Goal: Task Accomplishment & Management: Complete application form

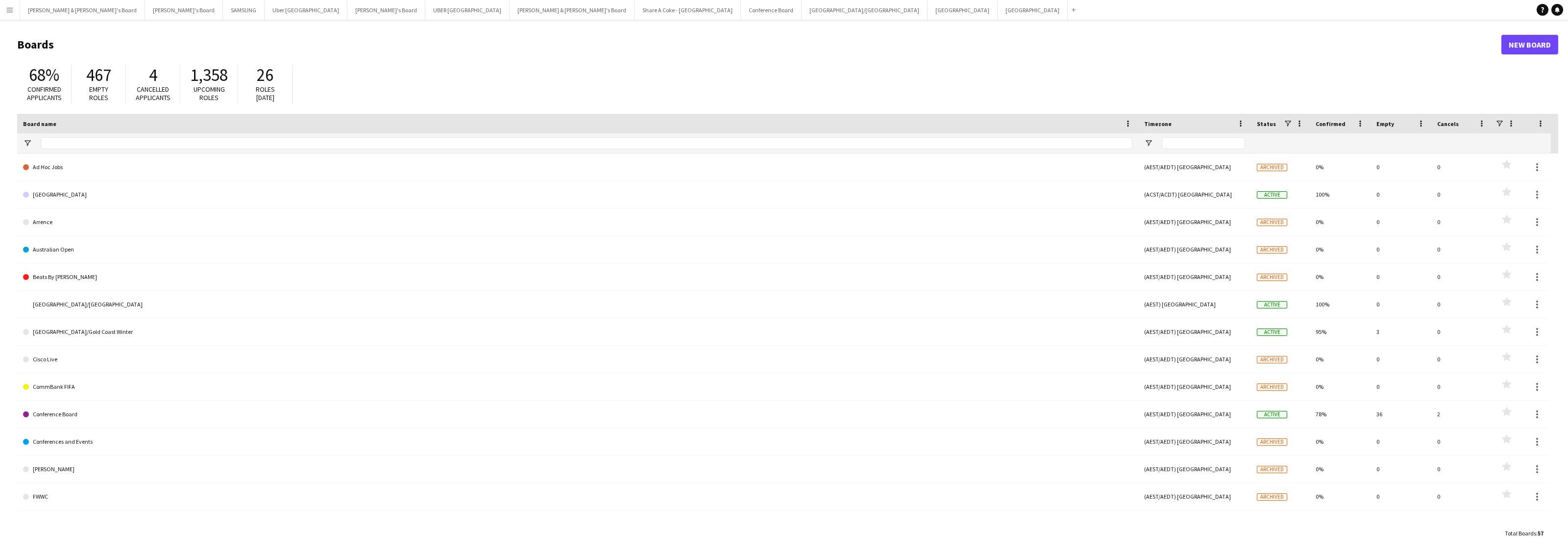
click at [11, 11] on app-icon "Menu" at bounding box center [9, 9] width 8 height 8
click at [123, 114] on link "Payments" at bounding box center [148, 113] width 98 height 20
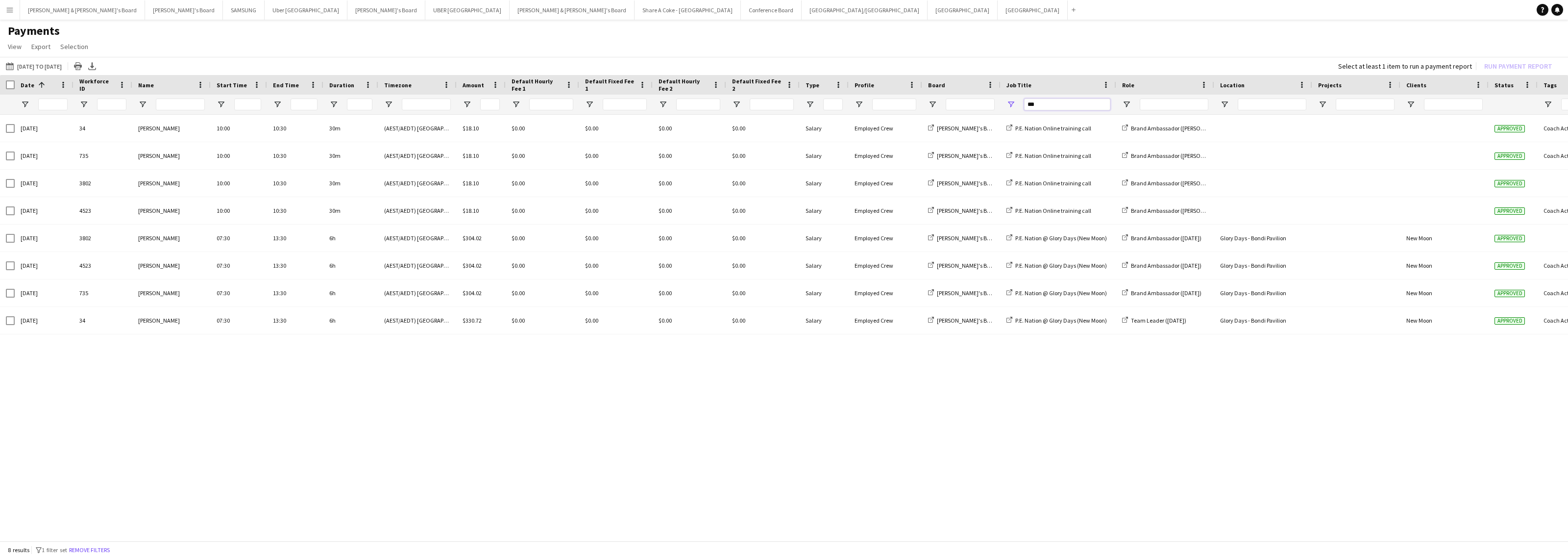
drag, startPoint x: 1052, startPoint y: 108, endPoint x: 1013, endPoint y: 108, distance: 39.0
click at [1013, 108] on div "***" at bounding box center [1059, 105] width 116 height 20
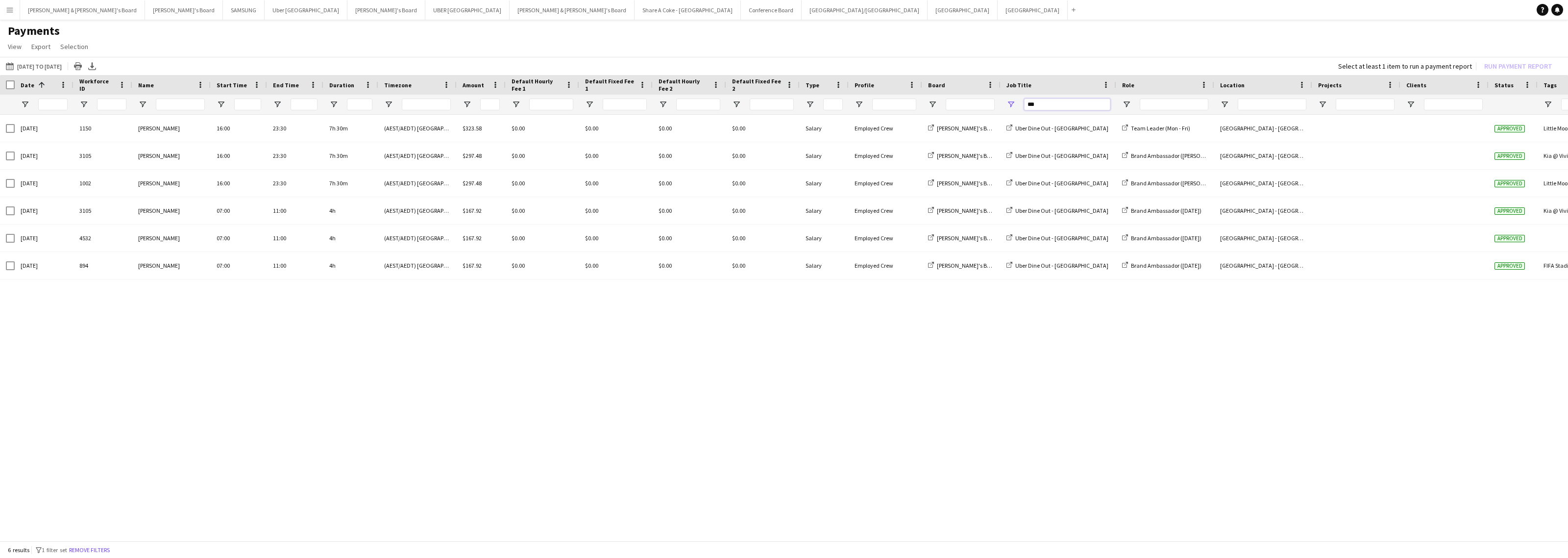
drag, startPoint x: 1081, startPoint y: 103, endPoint x: 958, endPoint y: 108, distance: 123.1
click at [958, 108] on div "***" at bounding box center [827, 105] width 1655 height 20
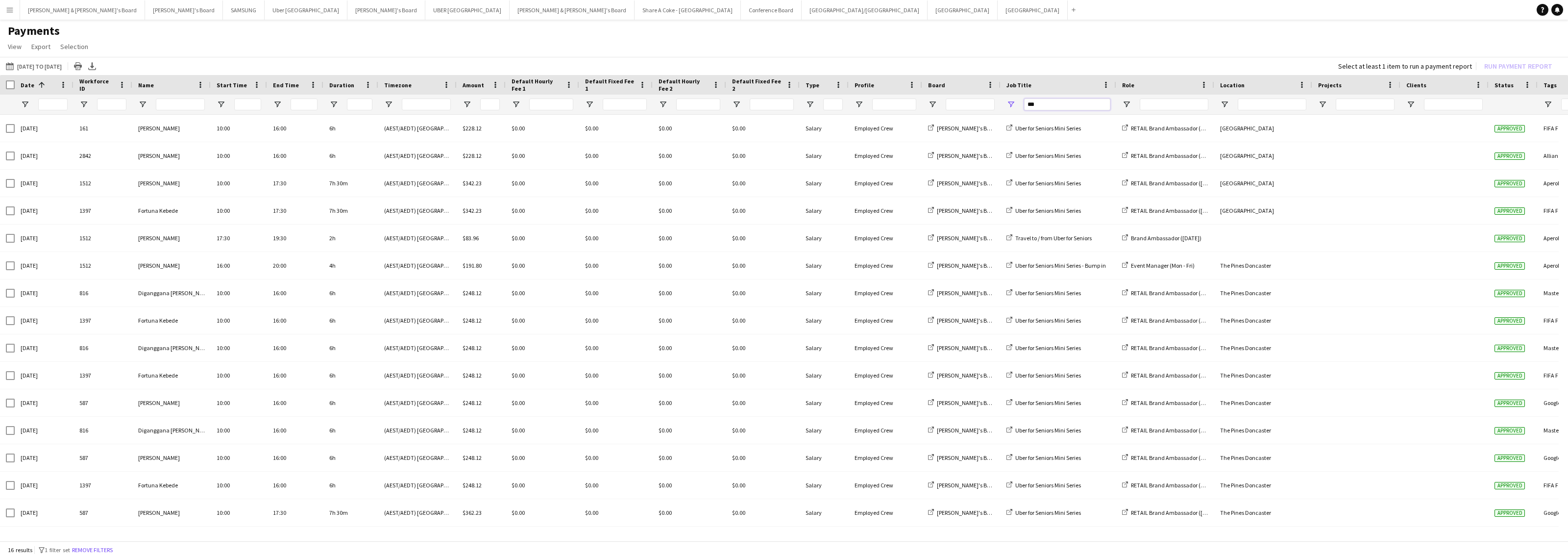
type input "***"
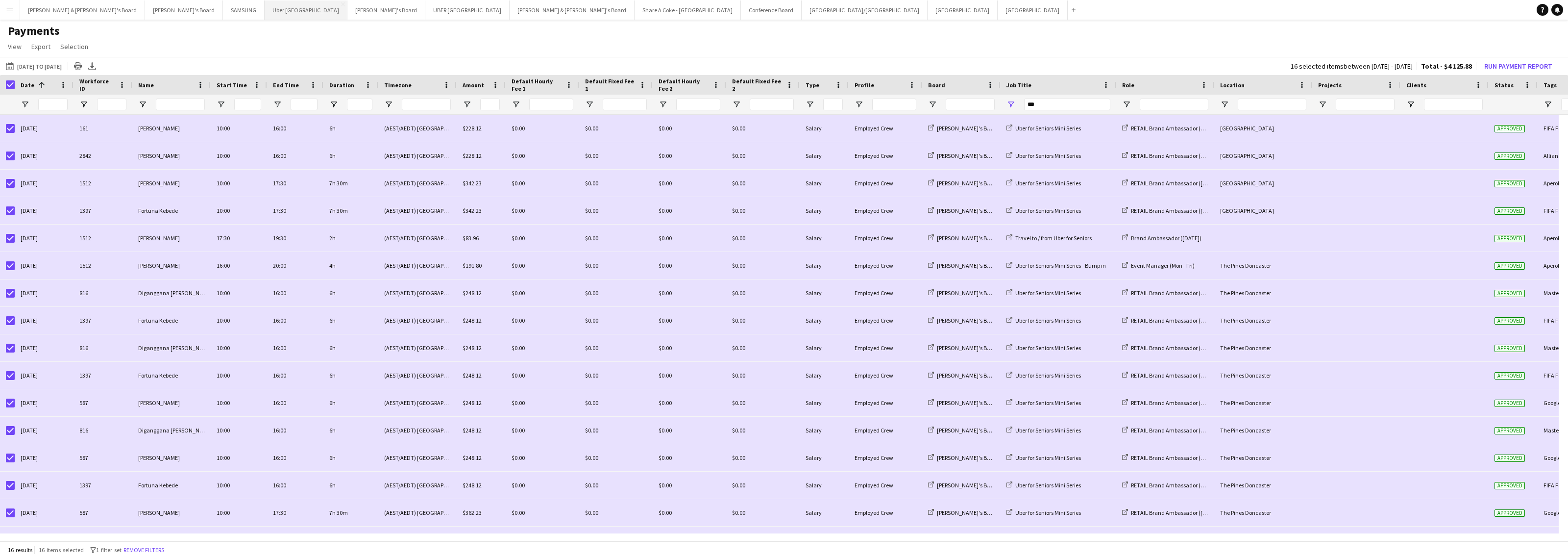
click at [264, 12] on button "Uber Sydney Close" at bounding box center [305, 10] width 83 height 19
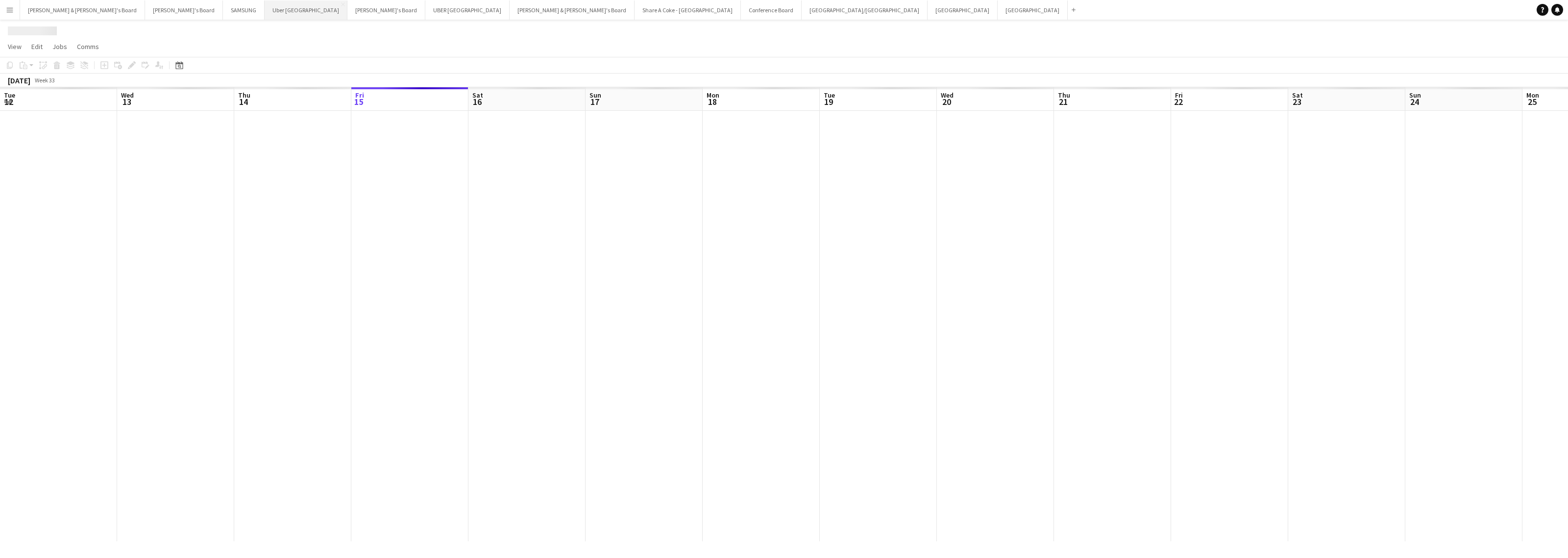
scroll to position [0, 234]
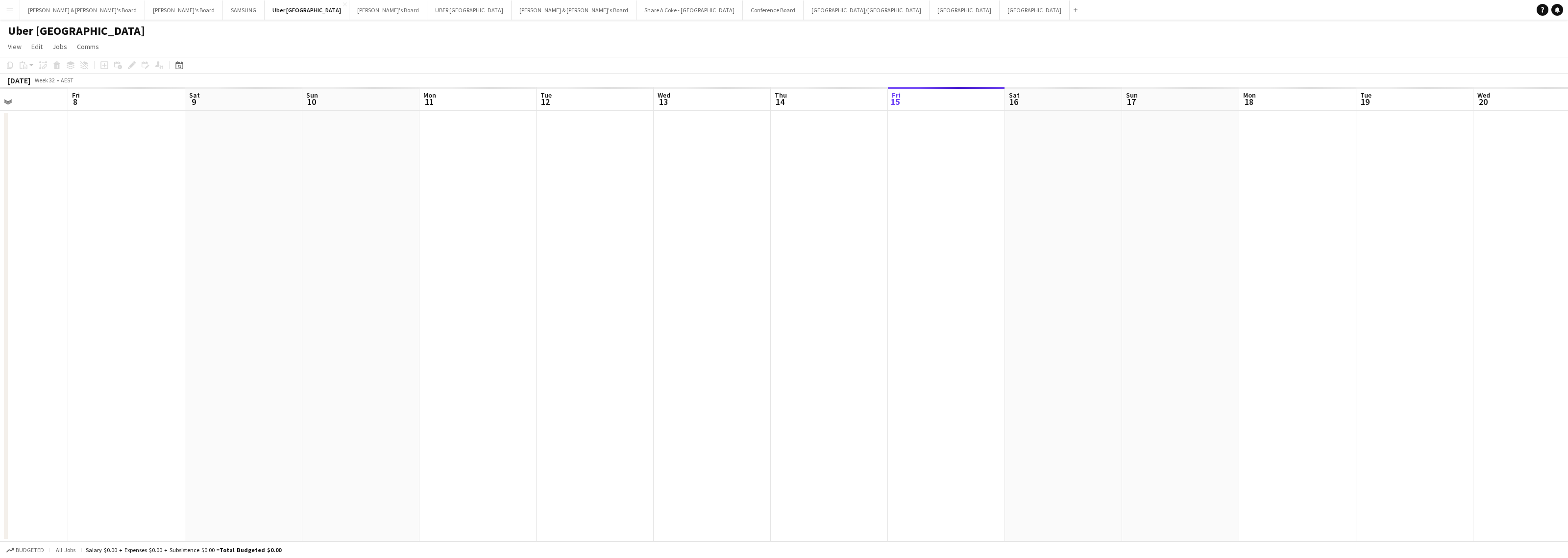
drag, startPoint x: 312, startPoint y: 288, endPoint x: 1551, endPoint y: 320, distance: 1239.4
click at [1551, 320] on app-calendar-viewport "Tue 5 Wed 6 Thu 7 Fri 8 Sat 9 Sun 10 Mon 11 Tue 12 Wed 13 Thu 14 Fri 15 Sat 16 …" at bounding box center [784, 314] width 1568 height 454
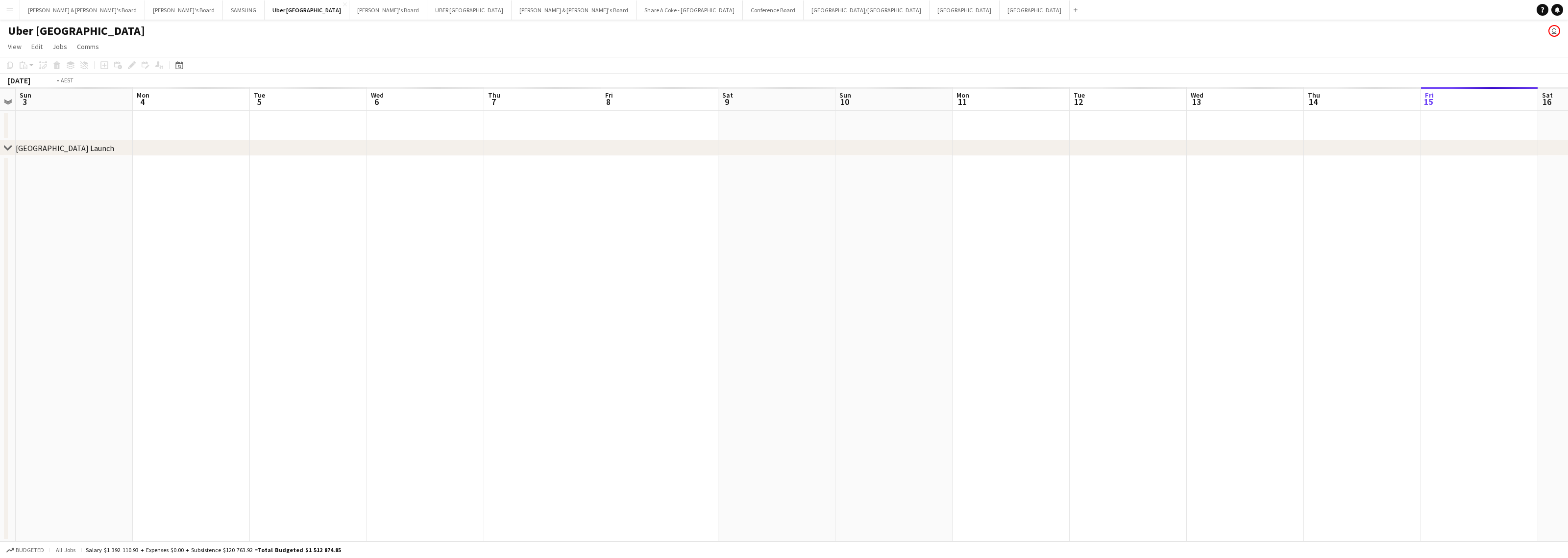
drag, startPoint x: 752, startPoint y: 318, endPoint x: 1500, endPoint y: 388, distance: 751.3
click at [1500, 388] on app-calendar-viewport "Fri 1 Sat 2 Sun 3 Mon 4 Tue 5 Wed 6 Thu 7 Fri 8 Sat 9 Sun 10 Mon 11 Tue 12 Wed …" at bounding box center [784, 314] width 1568 height 454
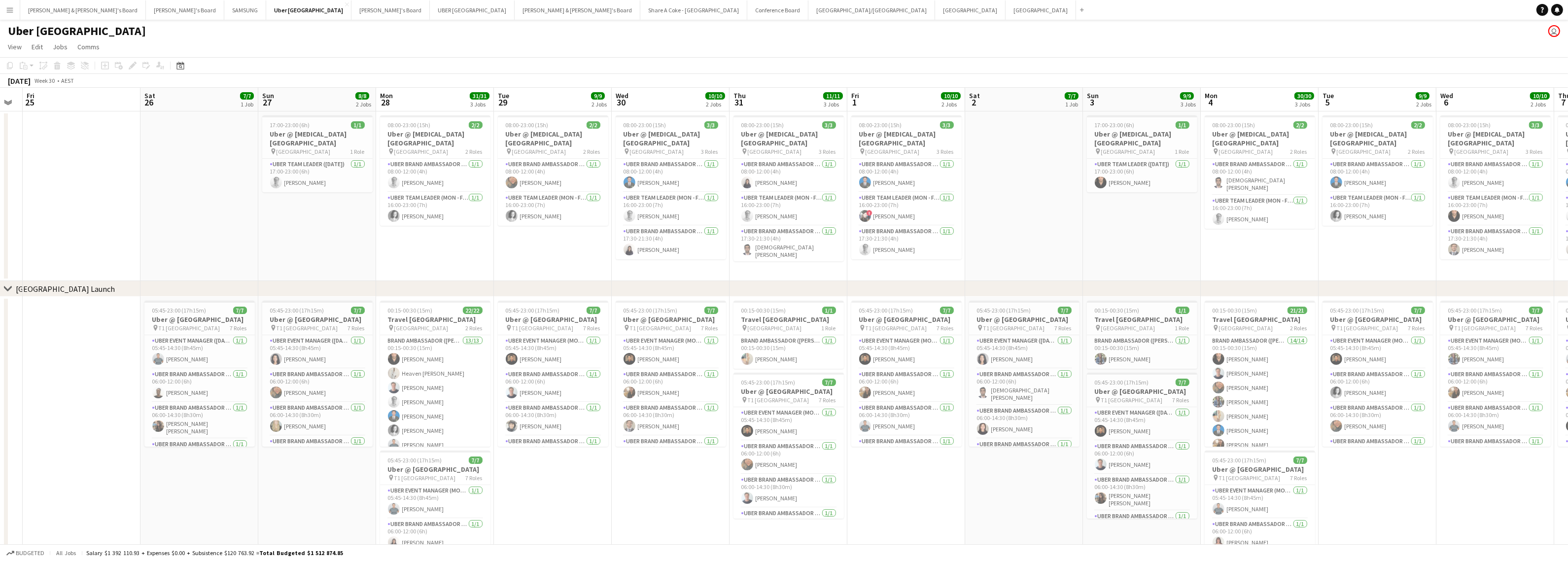
scroll to position [0, 313]
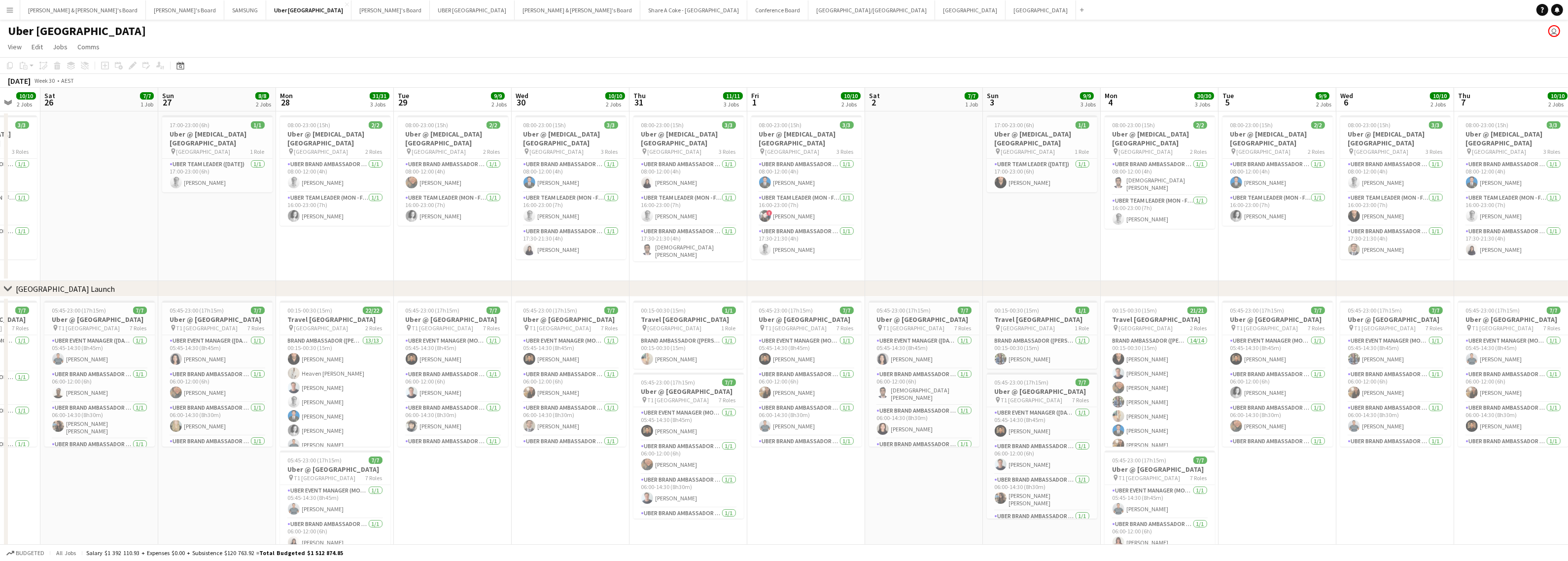
click at [945, 401] on app-calendar-viewport "Wed 23 10/10 2 Jobs Thu 24 11/11 3 Jobs Fri 25 10/10 2 Jobs Sat 26 7/7 1 Job Su…" at bounding box center [784, 351] width 1568 height 528
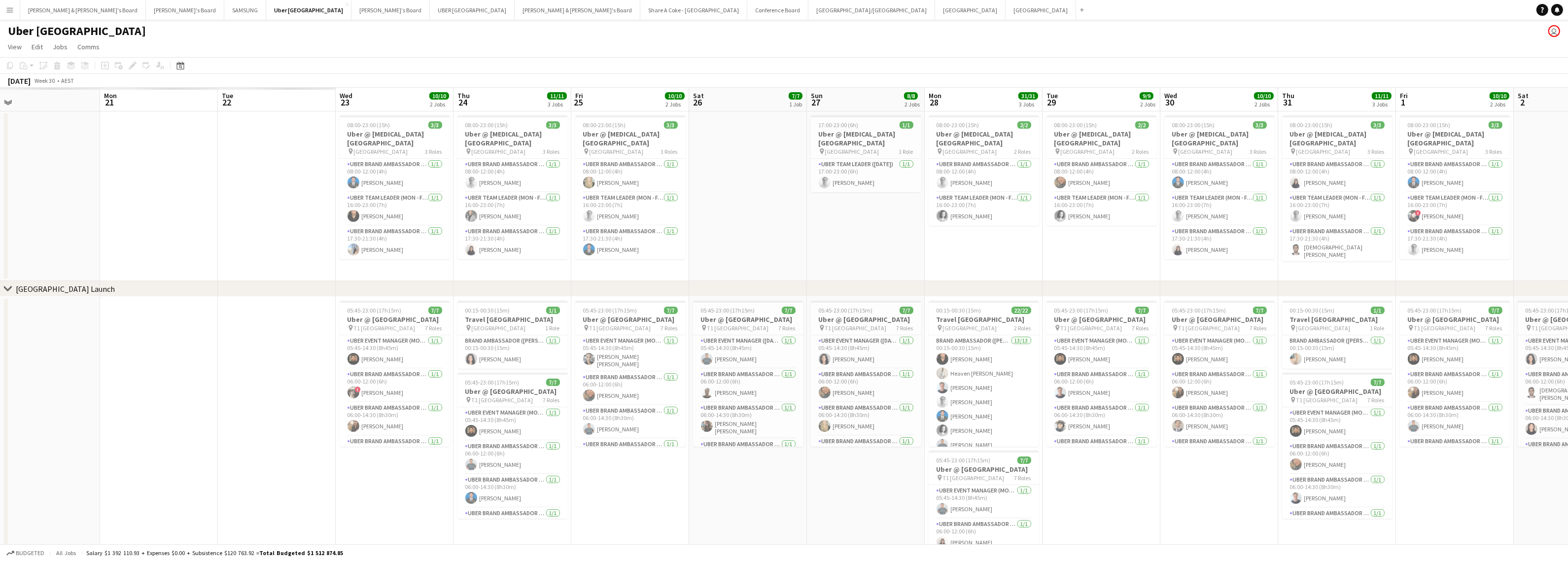
scroll to position [0, 267]
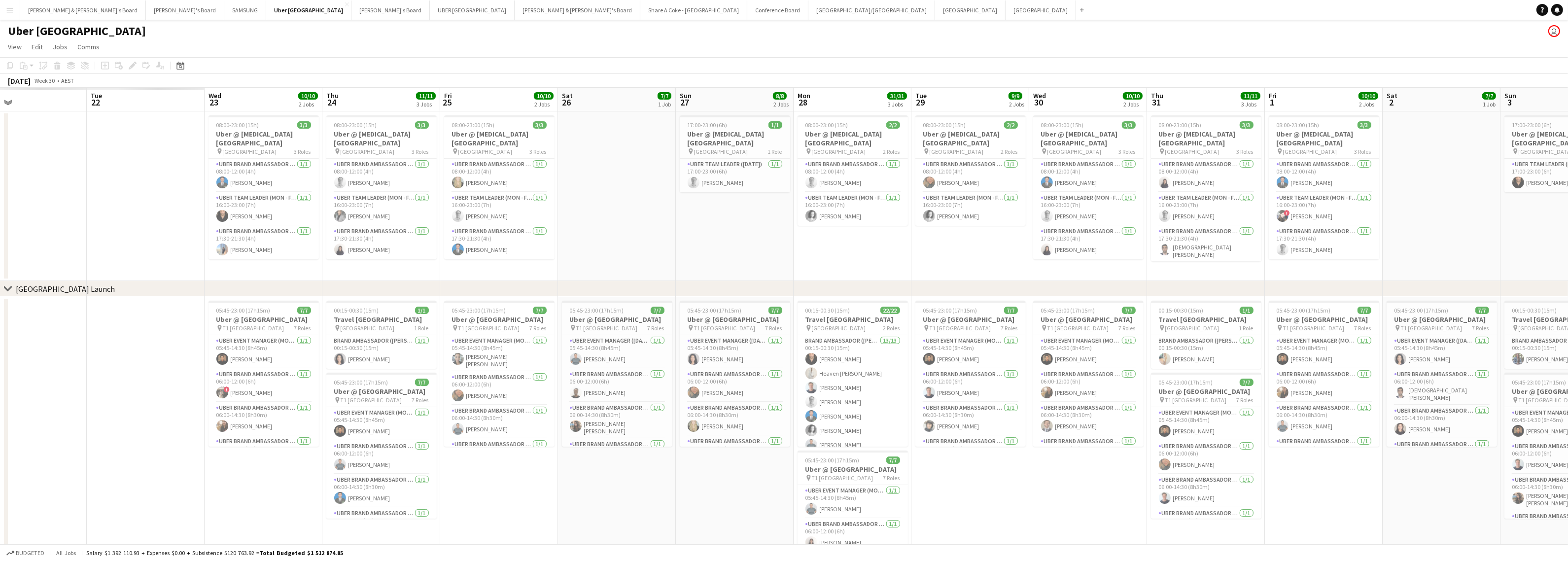
drag, startPoint x: 257, startPoint y: 250, endPoint x: 774, endPoint y: 315, distance: 521.1
click at [774, 315] on app-calendar-viewport "Sat 19 Sun 20 Mon 21 Tue 22 Wed 23 10/10 2 Jobs Thu 24 11/11 3 Jobs Fri 25 10/1…" at bounding box center [784, 351] width 1568 height 528
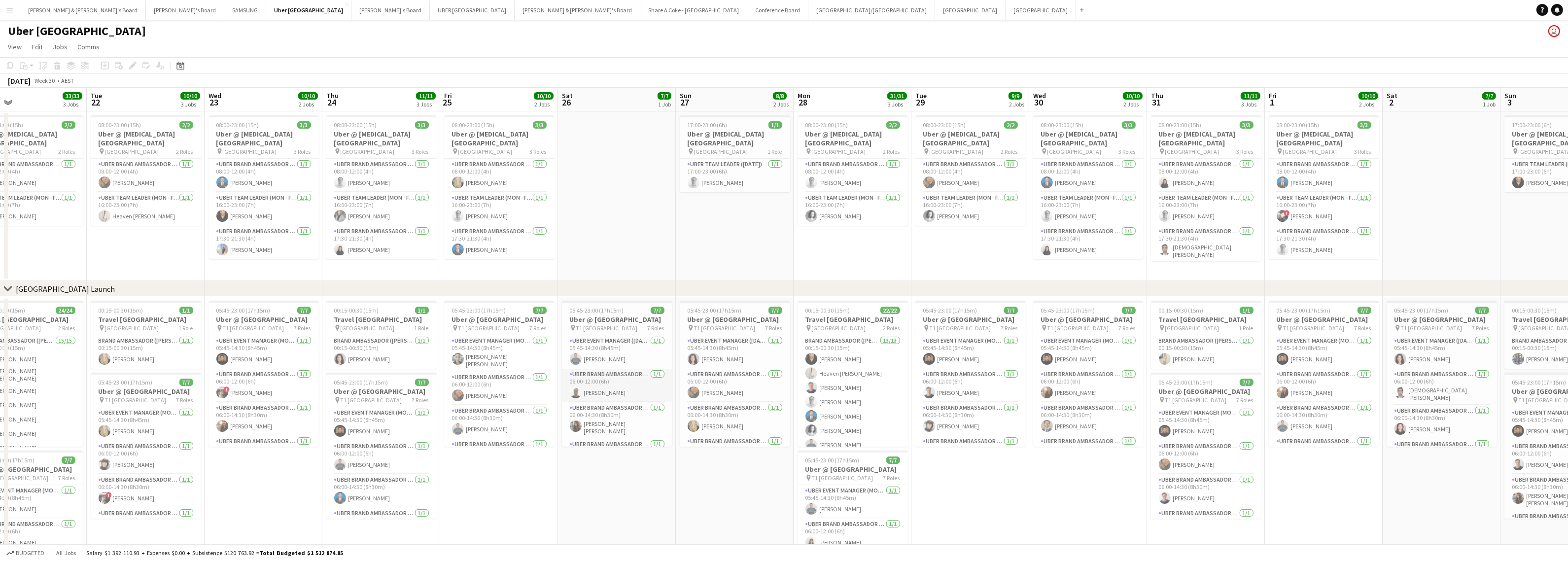
click at [603, 390] on app-card-role "UBER Brand Ambassador ([DATE]) [DATE] 06:00-12:00 (6h) [PERSON_NAME]" at bounding box center [617, 385] width 110 height 34
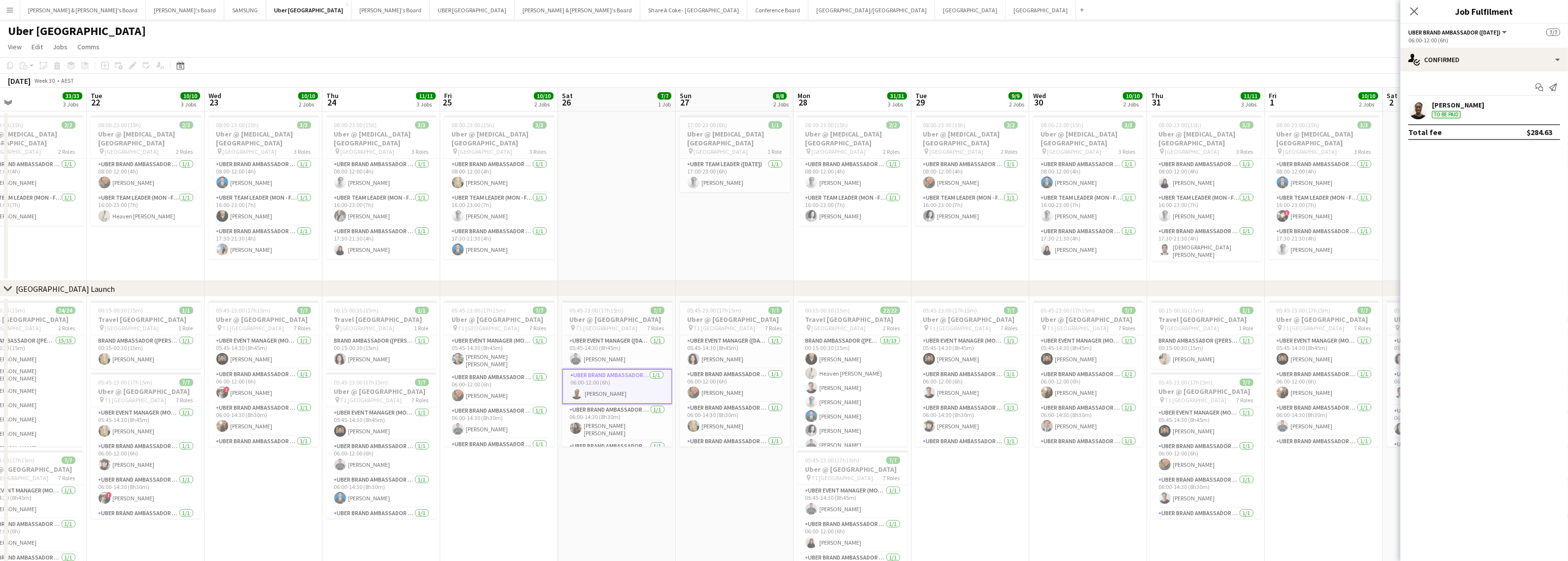
click at [625, 478] on app-date-cell "05:45-23:00 (17h15m) 7/7 Uber @ [GEOGRAPHIC_DATA] pin T1 [GEOGRAPHIC_DATA] 7 Ro…" at bounding box center [617, 456] width 118 height 320
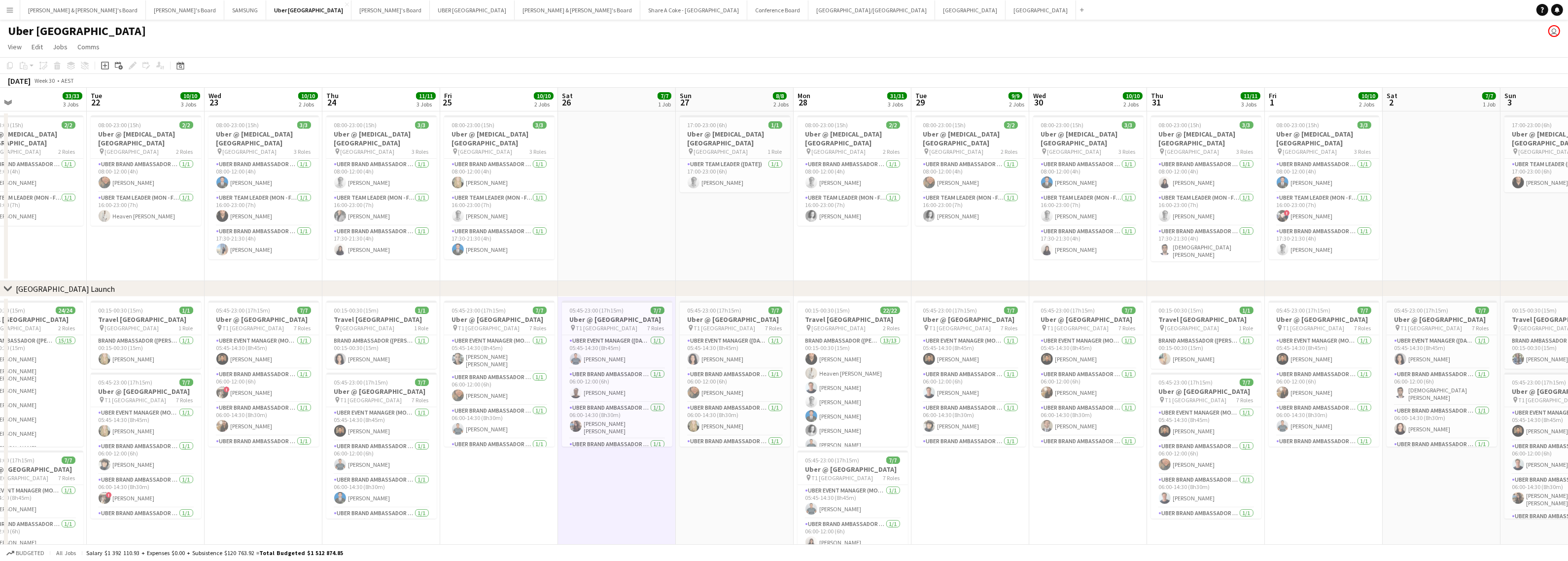
click at [181, 33] on div "Uber [GEOGRAPHIC_DATA] user" at bounding box center [784, 29] width 1568 height 19
click at [613, 498] on app-date-cell "05:45-23:00 (17h15m) 7/7 Uber @ [GEOGRAPHIC_DATA] pin T1 [GEOGRAPHIC_DATA] 7 Ro…" at bounding box center [617, 456] width 118 height 320
click at [726, 492] on app-date-cell "05:45-23:00 (17h15m) 7/7 Uber @ [GEOGRAPHIC_DATA] pin T1 [GEOGRAPHIC_DATA] 7 Ro…" at bounding box center [735, 456] width 118 height 320
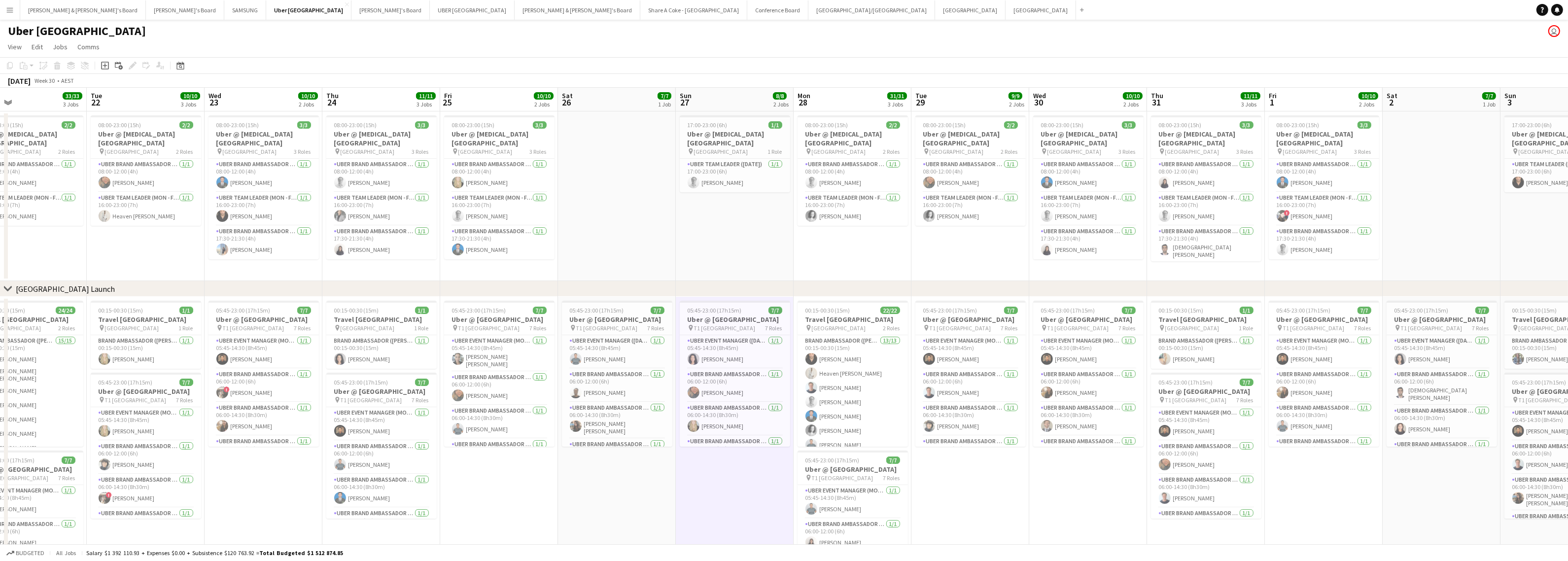
click at [1086, 479] on app-date-cell "05:45-23:00 (17h15m) 7/7 Uber @ [GEOGRAPHIC_DATA] pin T1 [GEOGRAPHIC_DATA] 7 Ro…" at bounding box center [1088, 456] width 118 height 320
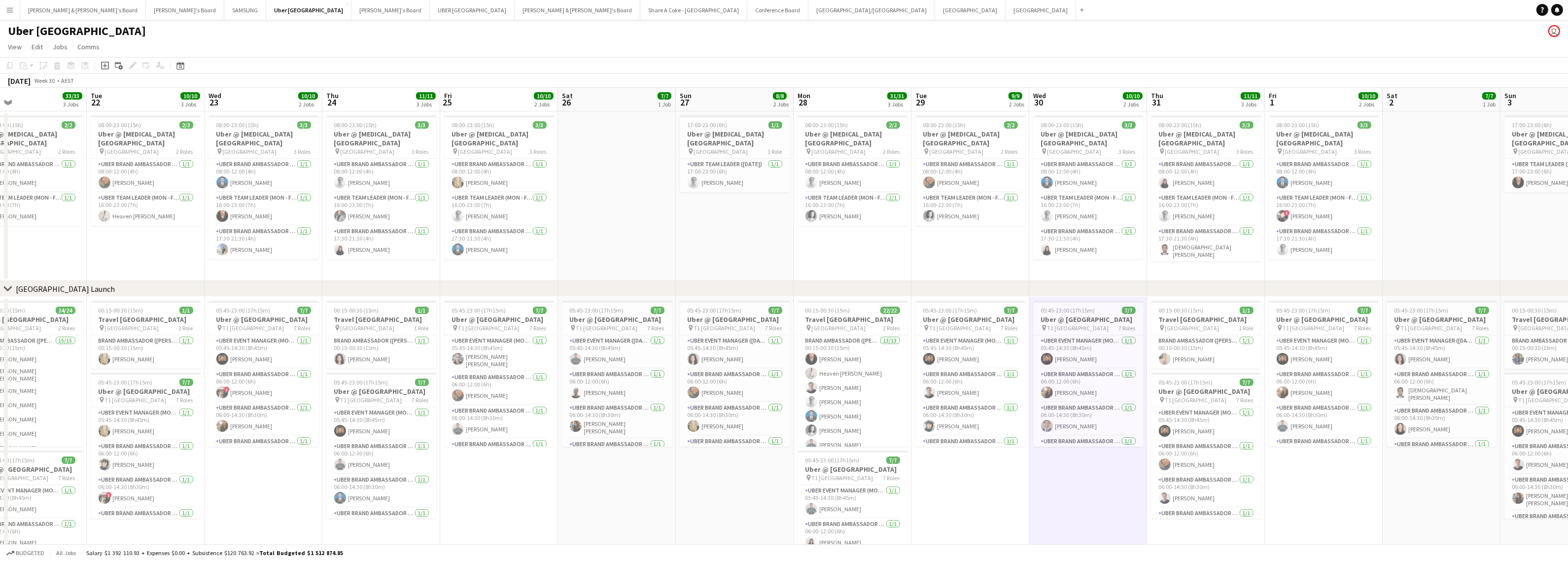
drag, startPoint x: 1428, startPoint y: 492, endPoint x: 873, endPoint y: 498, distance: 555.0
click at [915, 497] on app-calendar-viewport "Sat 19 7/7 1 Job Sun 20 8/8 2 Jobs Mon 21 33/33 3 Jobs Tue 22 10/10 3 Jobs Wed …" at bounding box center [784, 351] width 1568 height 528
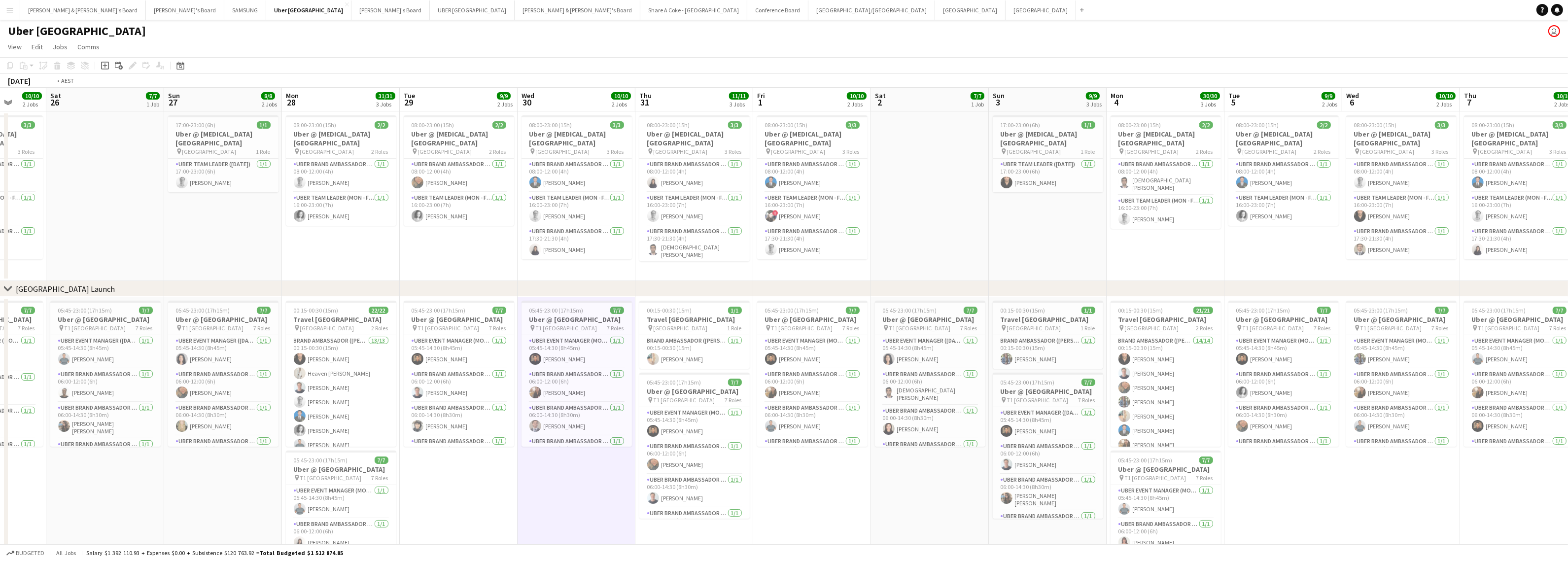
drag, startPoint x: 1372, startPoint y: 473, endPoint x: 787, endPoint y: 493, distance: 585.3
click at [810, 493] on app-calendar-viewport "Wed 23 10/10 2 Jobs Thu 24 11/11 3 Jobs Fri 25 10/10 2 Jobs Sat 26 7/7 1 Job Su…" at bounding box center [784, 351] width 1568 height 528
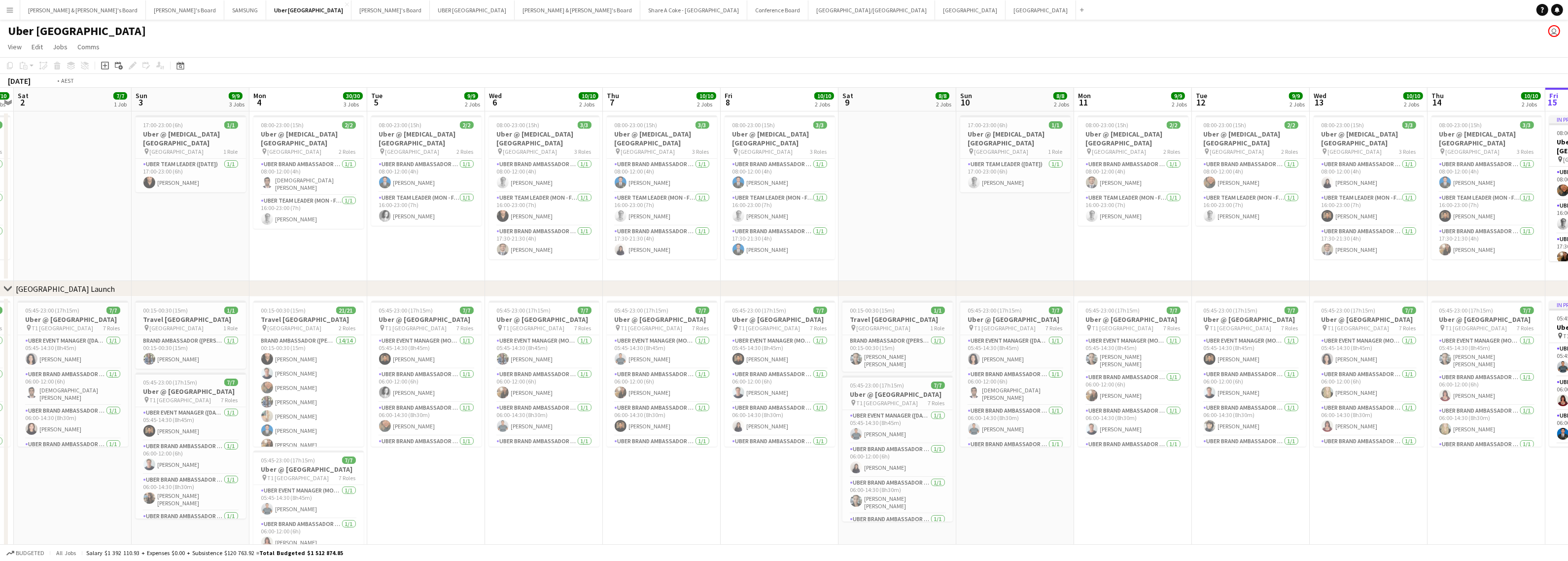
drag, startPoint x: 1458, startPoint y: 500, endPoint x: 636, endPoint y: 508, distance: 822.0
click at [649, 508] on app-calendar-viewport "Tue 29 9/9 2 Jobs Wed 30 10/10 2 Jobs Thu 31 11/11 3 Jobs Fri 1 10/10 2 Jobs Sa…" at bounding box center [784, 351] width 1568 height 528
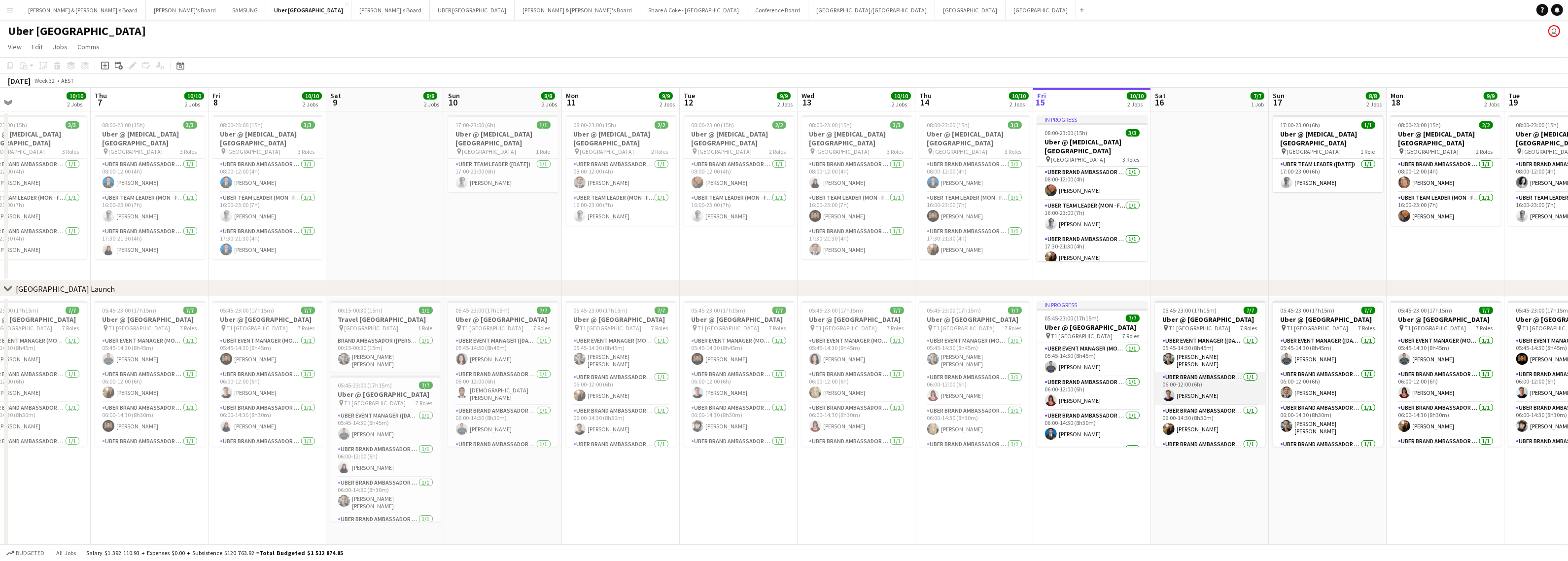
click at [1211, 388] on app-card-role "UBER Brand Ambassador ([DATE]) [DATE] 06:00-12:00 (6h) [PERSON_NAME]" at bounding box center [1210, 388] width 110 height 34
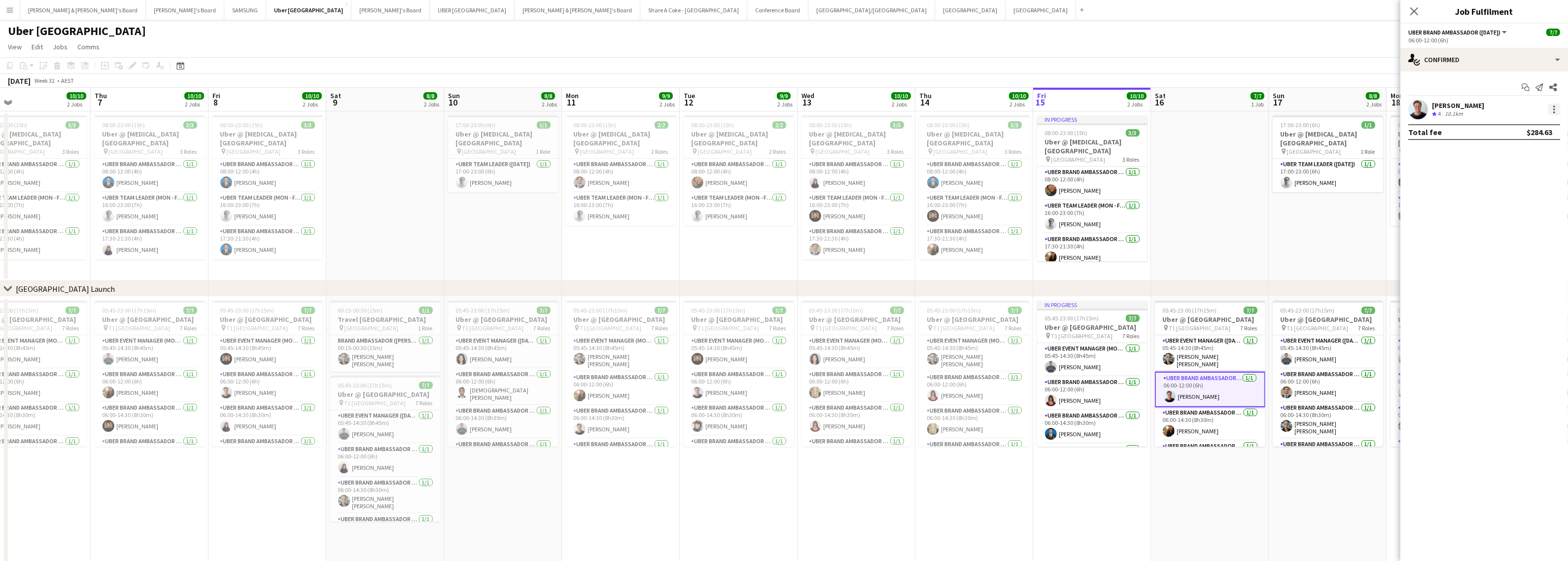
click at [1556, 111] on div at bounding box center [1554, 109] width 12 height 12
click at [1542, 121] on button "Edit fee" at bounding box center [1522, 128] width 77 height 24
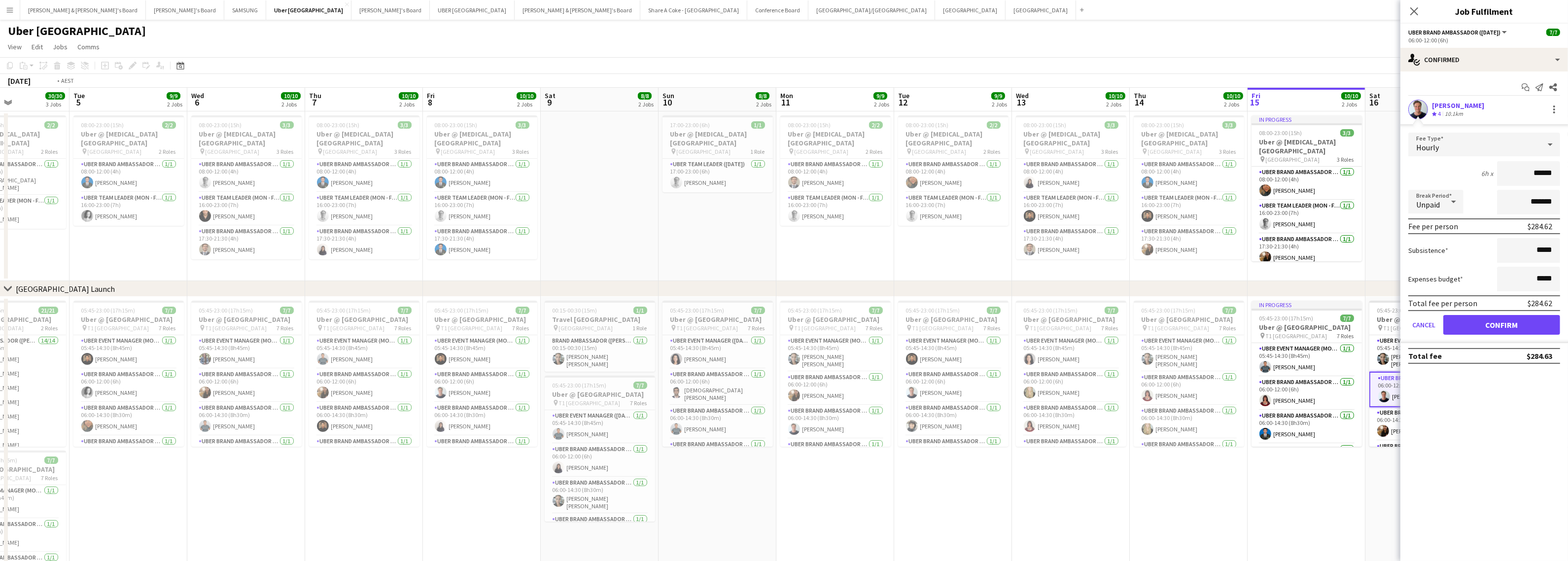
scroll to position [0, 235]
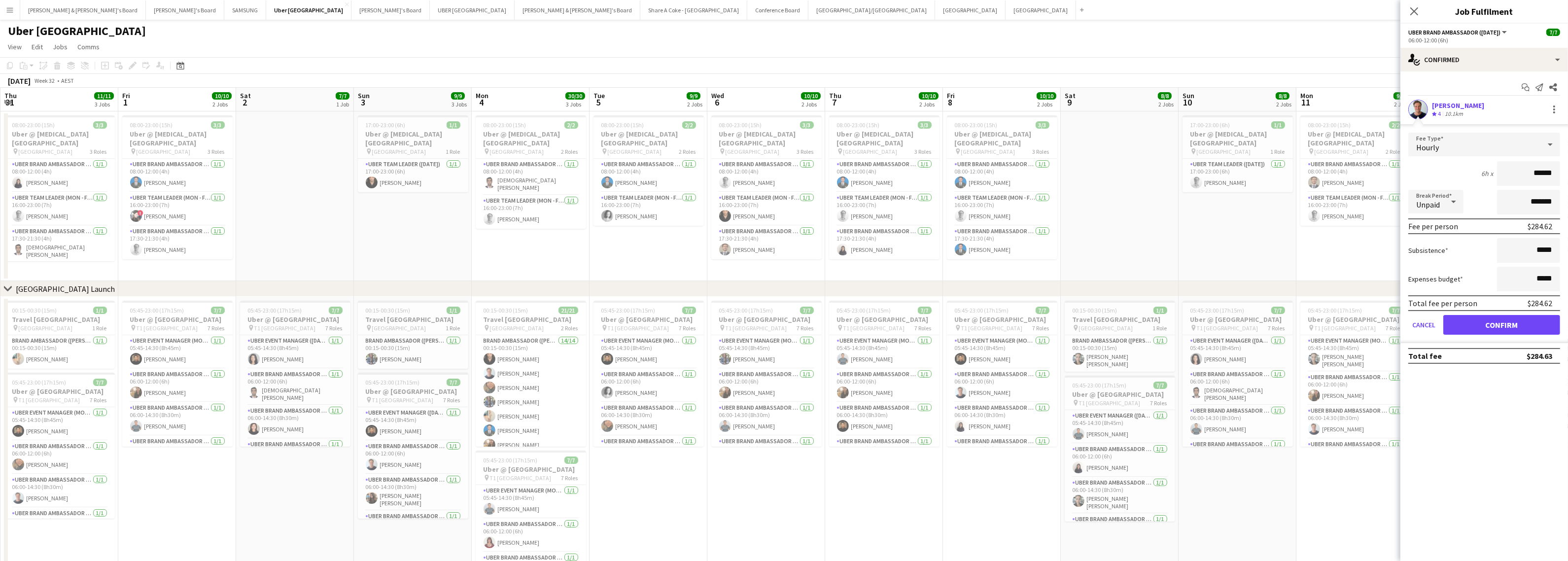
drag, startPoint x: 527, startPoint y: 487, endPoint x: 1703, endPoint y: 388, distance: 1180.2
click at [1568, 388] on html "Menu Boards Boards Boards All jobs Status Workforce Workforce My Workforce Recr…" at bounding box center [784, 316] width 1568 height 633
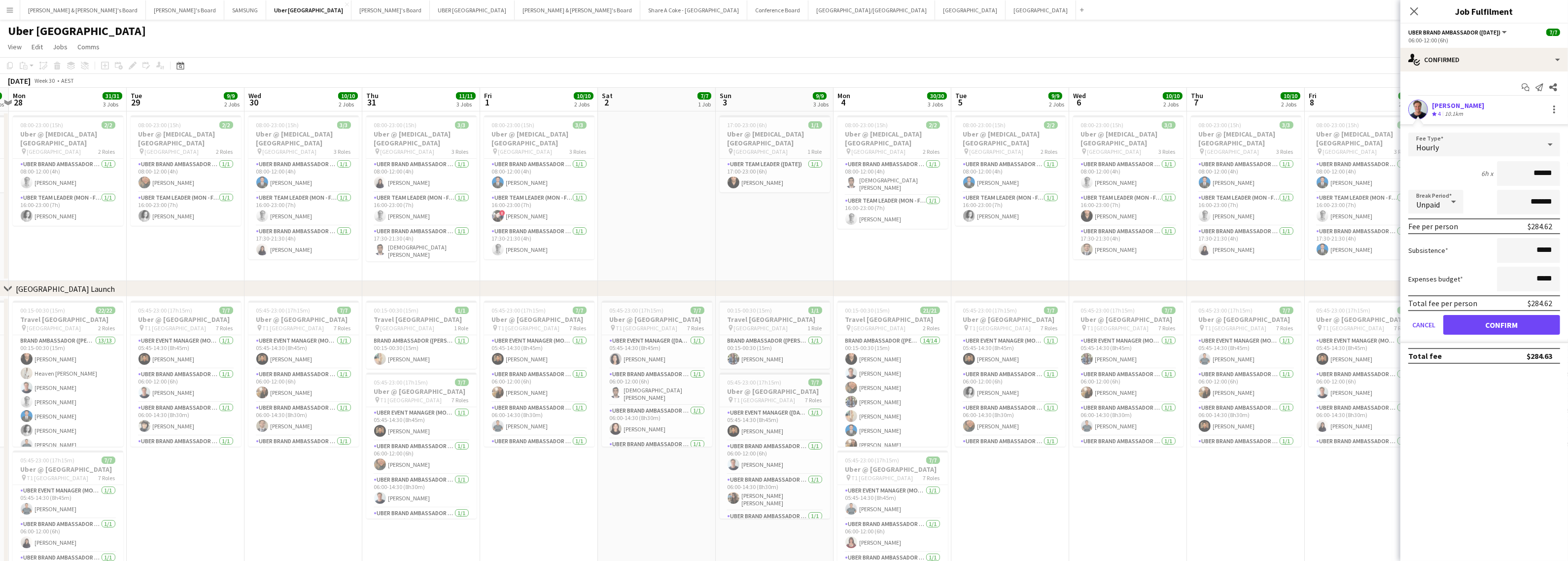
scroll to position [0, 226]
drag, startPoint x: 848, startPoint y: 433, endPoint x: 1211, endPoint y: 408, distance: 363.9
click at [1211, 408] on app-calendar-viewport "Sat 26 7/7 1 Job Sun 27 8/8 2 Jobs Mon 28 31/31 3 Jobs Tue 29 9/9 2 Jobs Wed 30…" at bounding box center [784, 351] width 1568 height 528
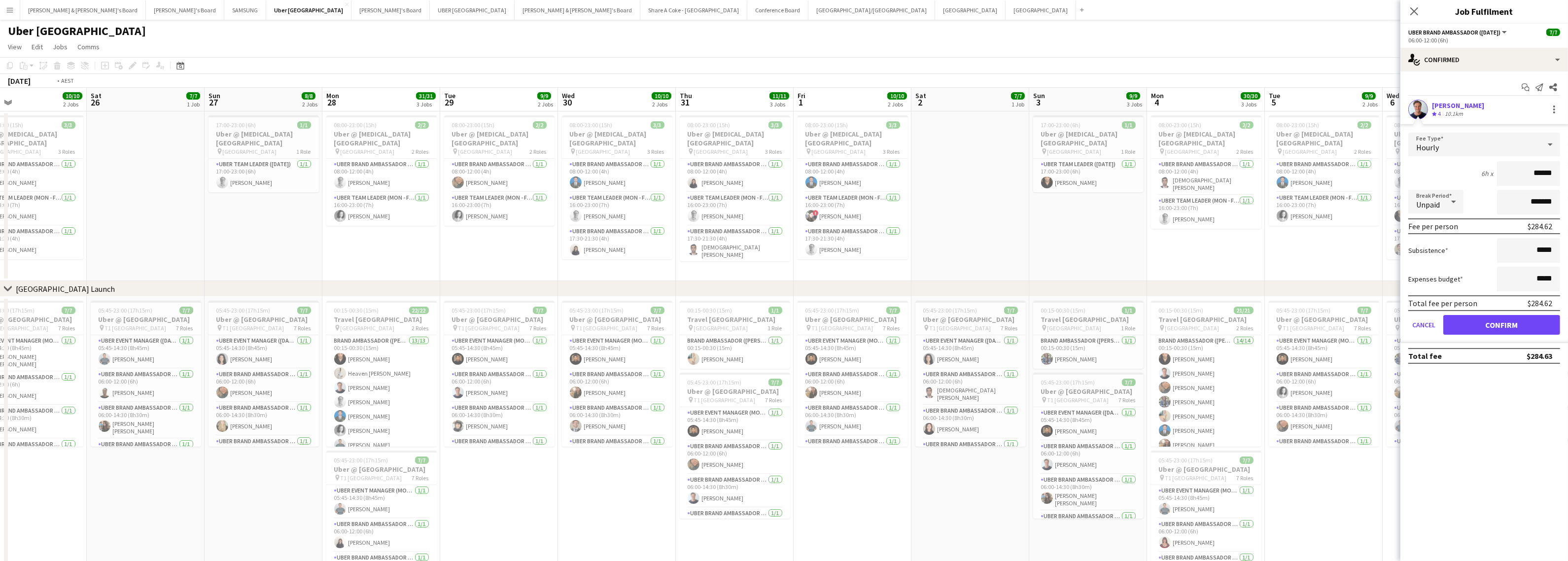
scroll to position [0, 235]
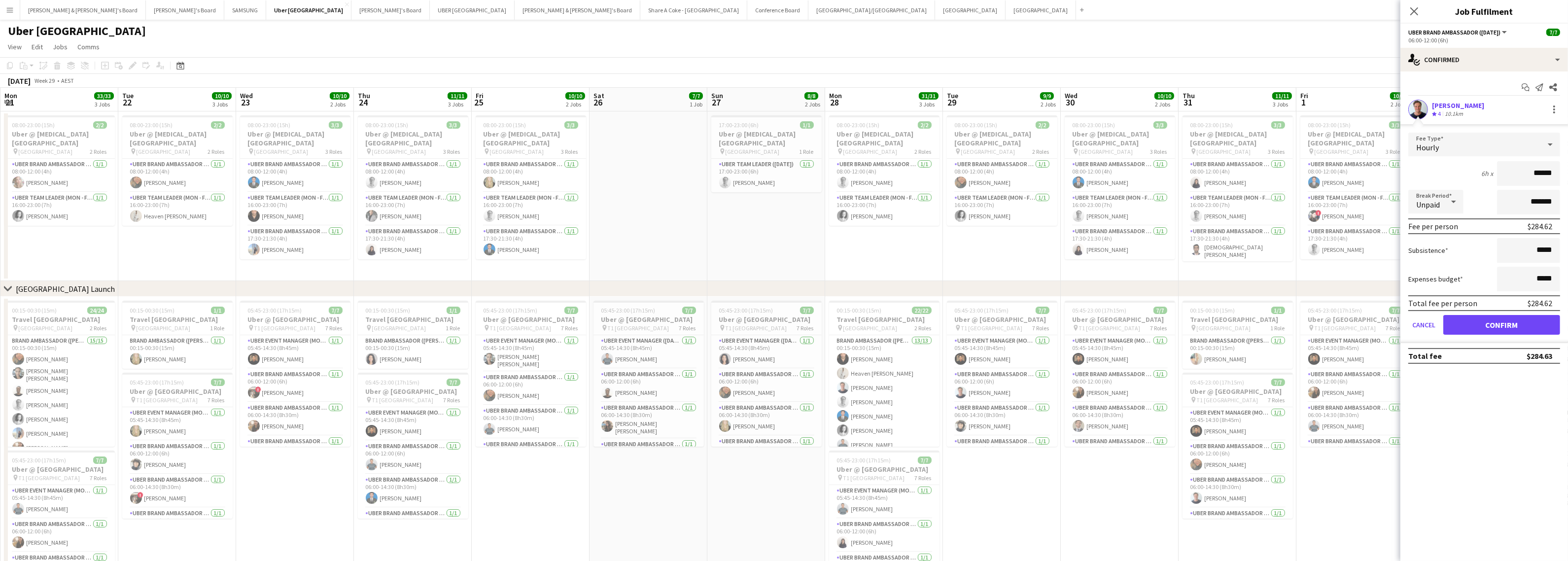
drag, startPoint x: 481, startPoint y: 483, endPoint x: 1418, endPoint y: 418, distance: 939.3
click at [1421, 425] on body "Menu Boards Boards Boards All jobs Status Workforce Workforce My Workforce Recr…" at bounding box center [784, 316] width 1568 height 633
click at [637, 475] on app-date-cell "05:45-23:00 (17h15m) 7/7 Uber @ [GEOGRAPHIC_DATA] pin T1 [GEOGRAPHIC_DATA] 7 Ro…" at bounding box center [648, 456] width 118 height 320
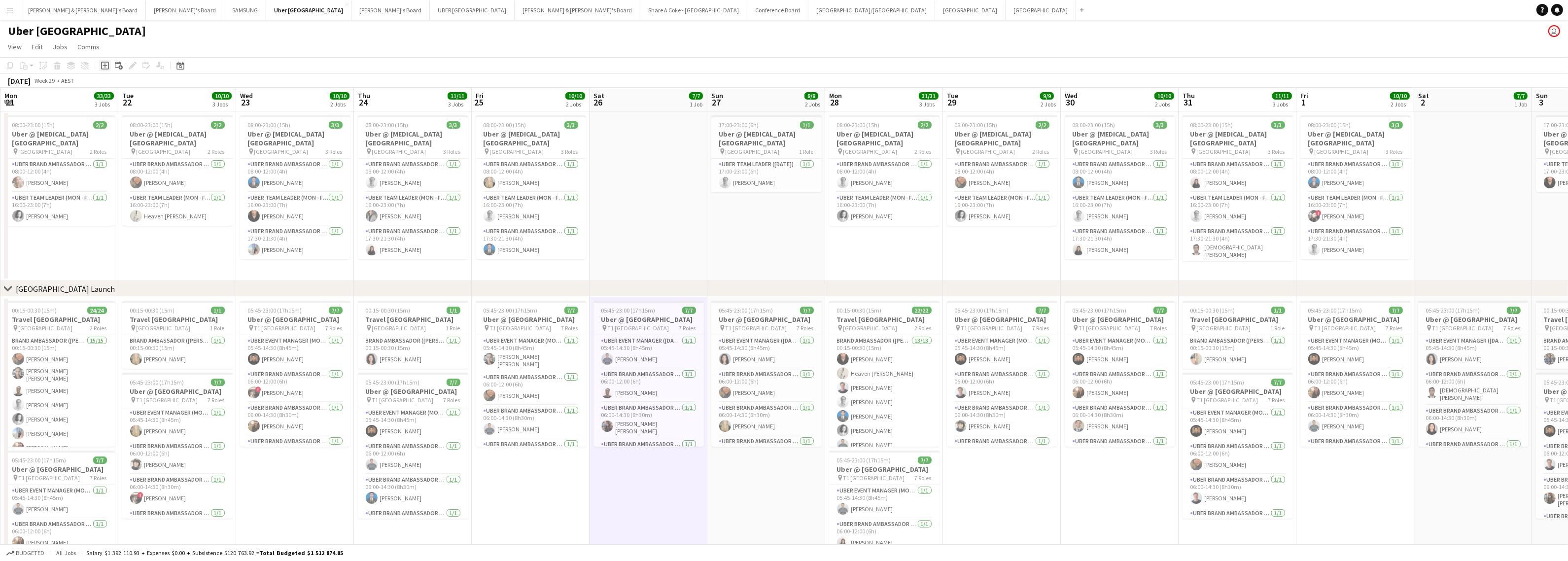
click at [106, 61] on icon "Add job" at bounding box center [105, 65] width 8 height 8
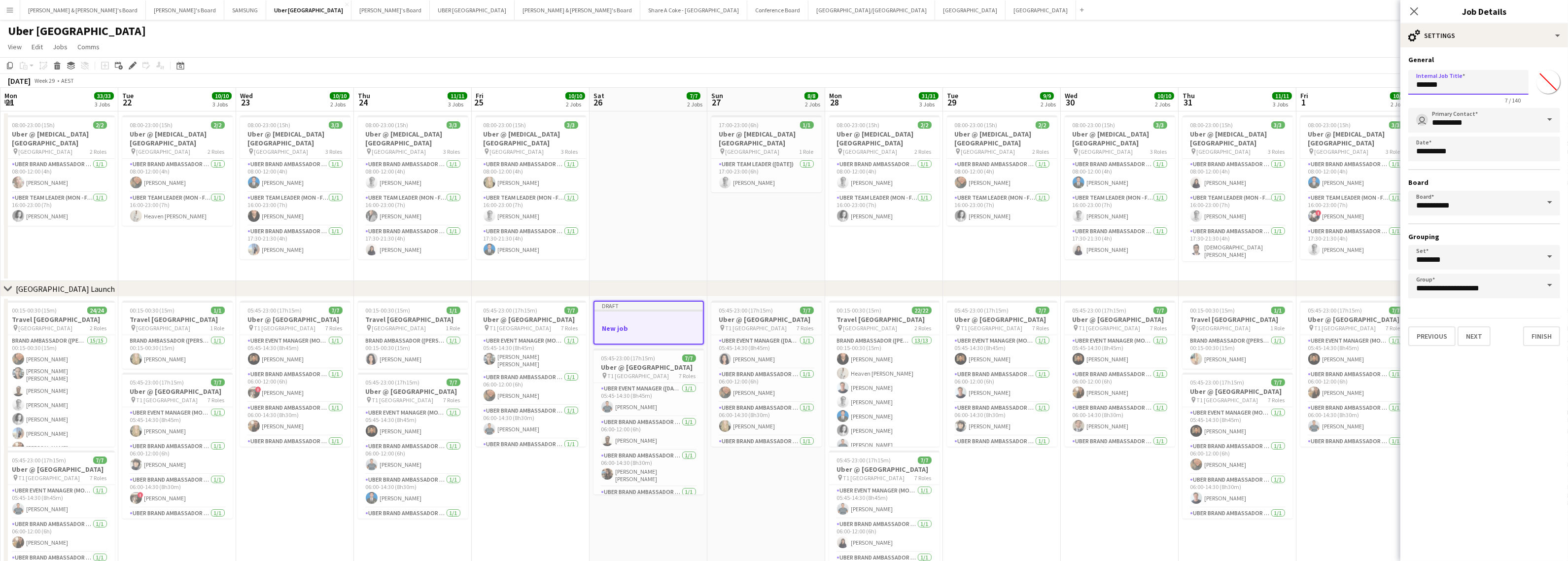
drag, startPoint x: 1447, startPoint y: 89, endPoint x: 1386, endPoint y: 92, distance: 61.1
click at [1386, 92] on body "Menu Boards Boards Boards All jobs Status Workforce Workforce My Workforce Recr…" at bounding box center [784, 316] width 1568 height 633
type input "**********"
click at [1464, 122] on input "**********" at bounding box center [1484, 119] width 152 height 24
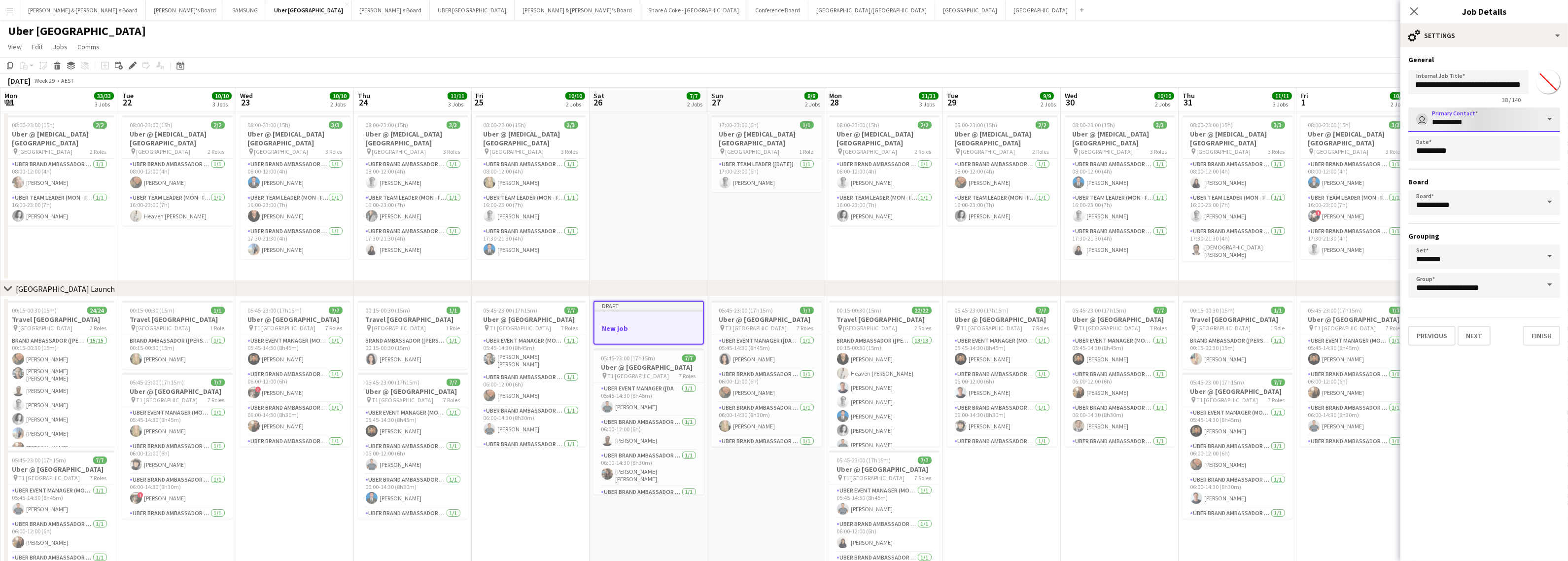
scroll to position [0, 0]
click at [1547, 122] on span at bounding box center [1550, 119] width 21 height 24
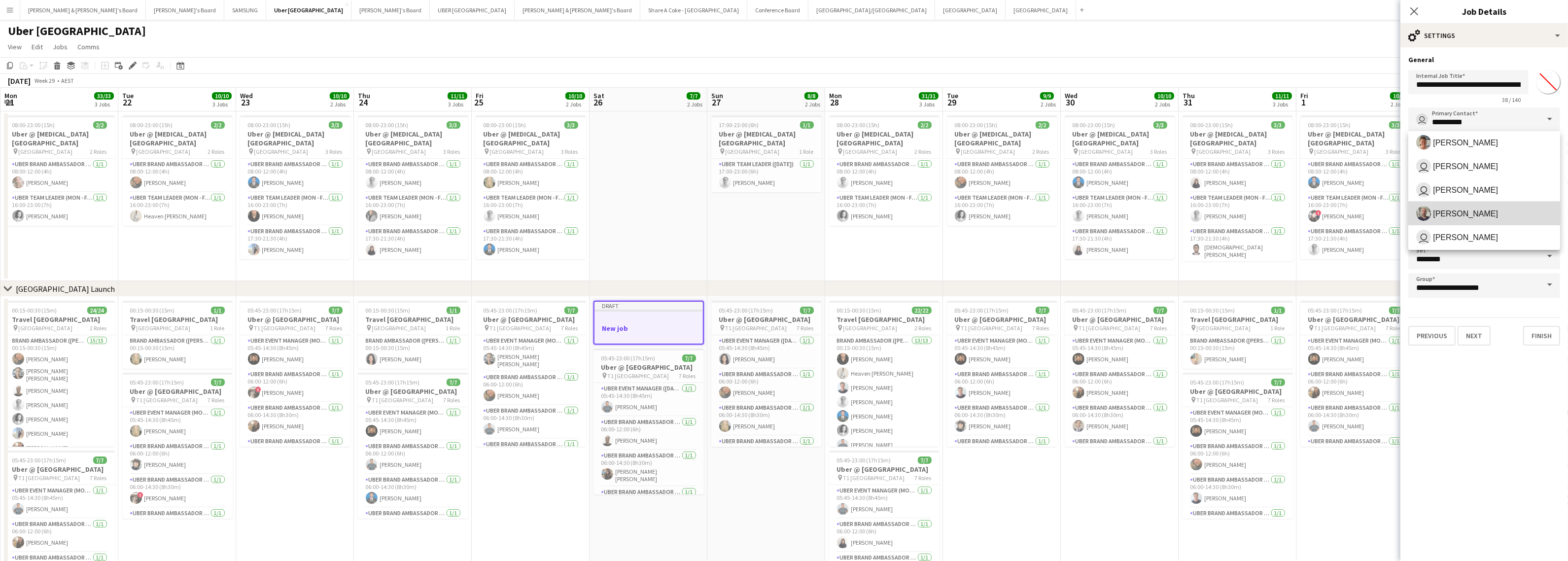
click at [1500, 208] on span "[PERSON_NAME]" at bounding box center [1484, 213] width 136 height 15
type input "**********"
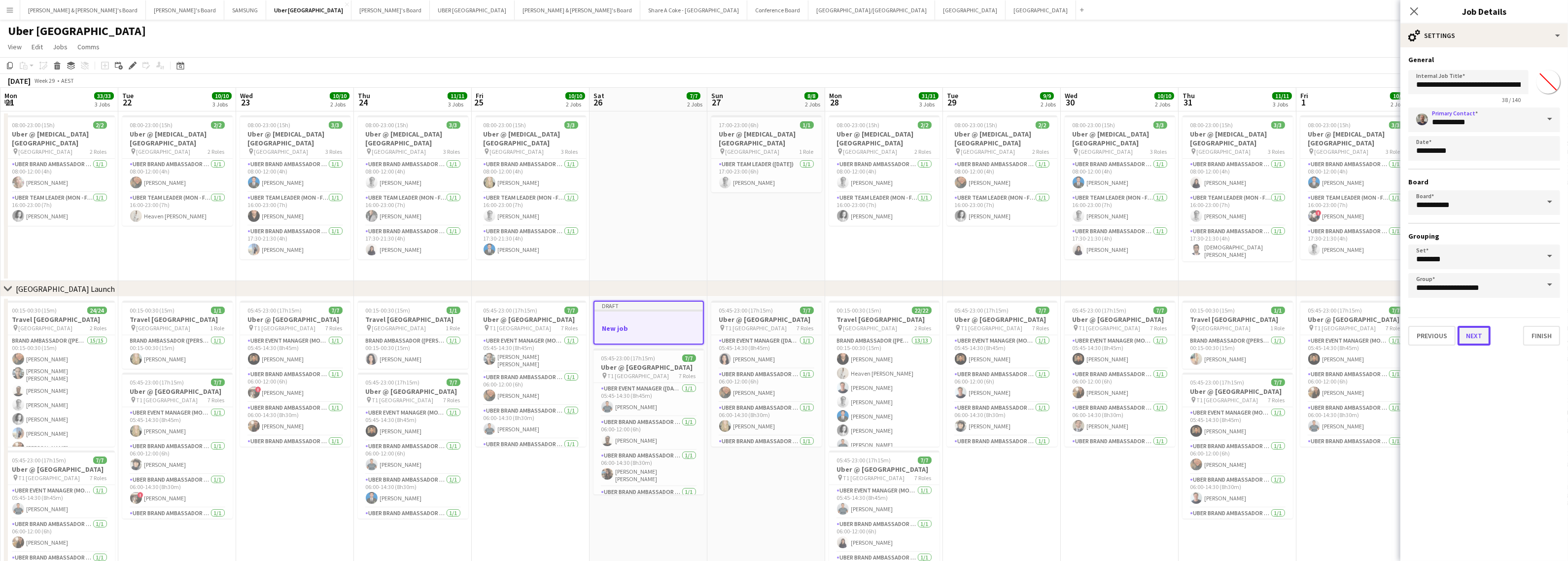
click at [1480, 329] on button "Next" at bounding box center [1474, 336] width 33 height 20
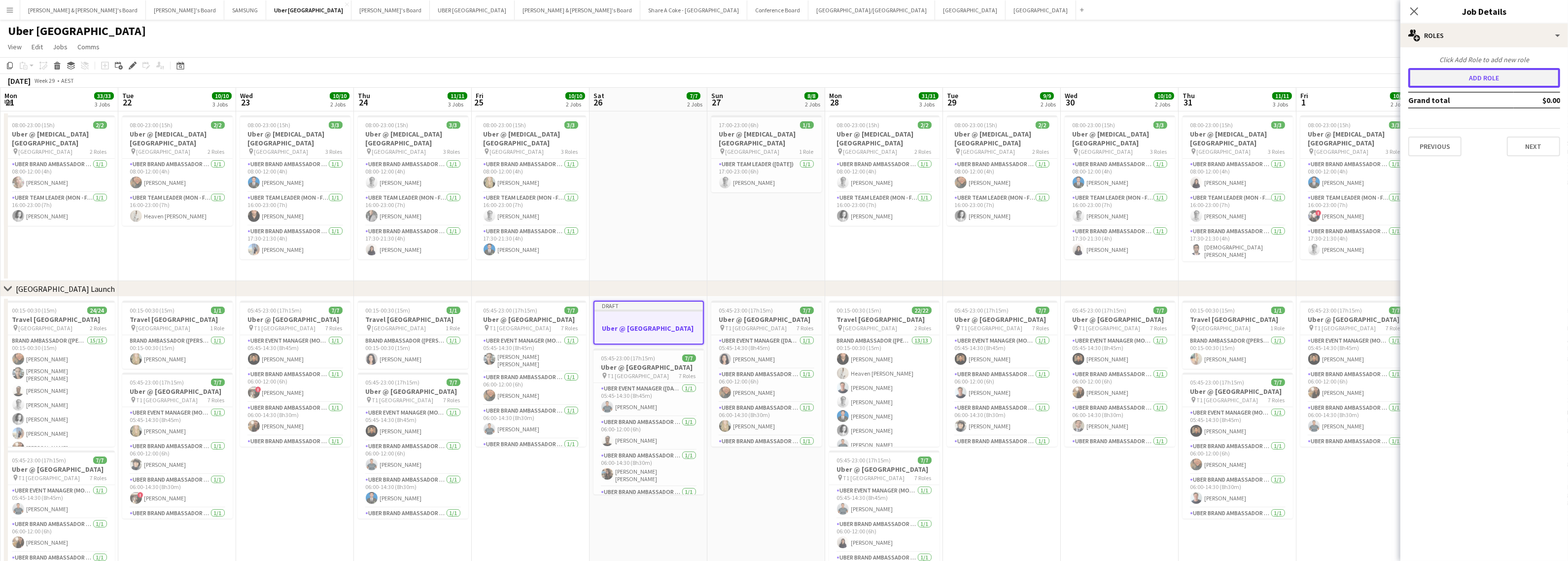
click at [1521, 74] on button "Add role" at bounding box center [1484, 78] width 152 height 20
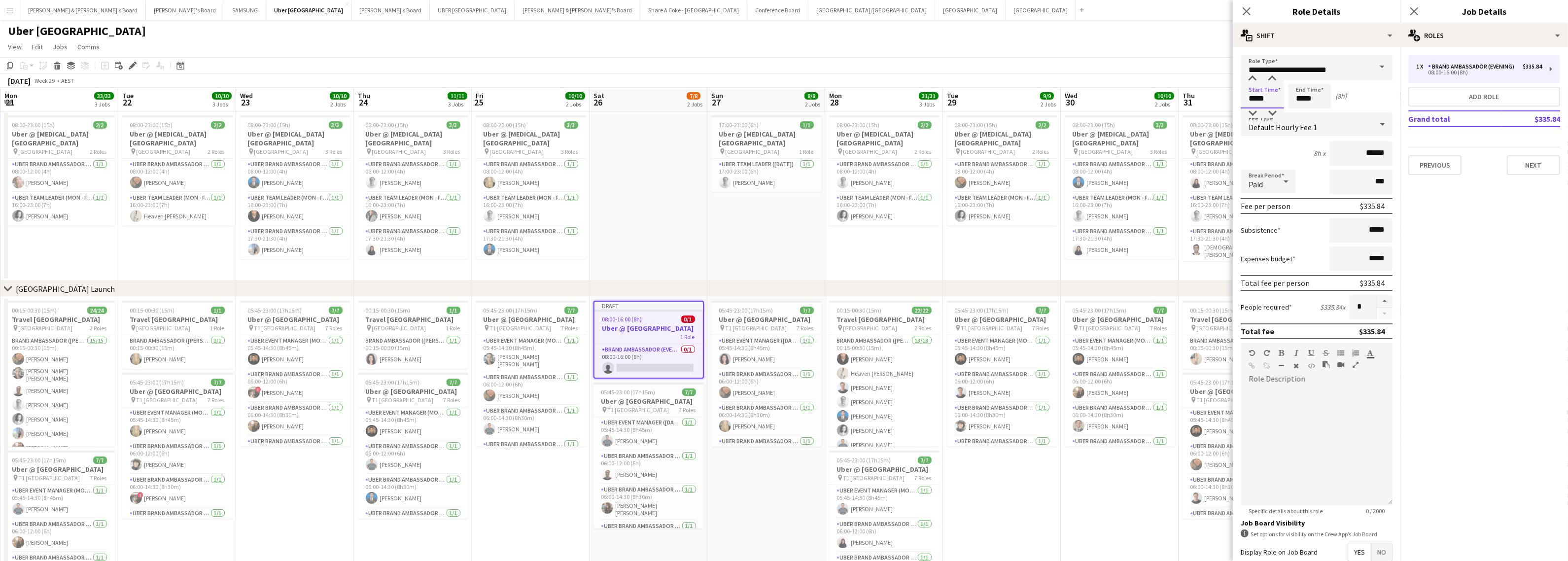
click at [1273, 94] on input "*****" at bounding box center [1262, 96] width 43 height 24
click at [1256, 79] on div at bounding box center [1253, 79] width 20 height 10
type input "*****"
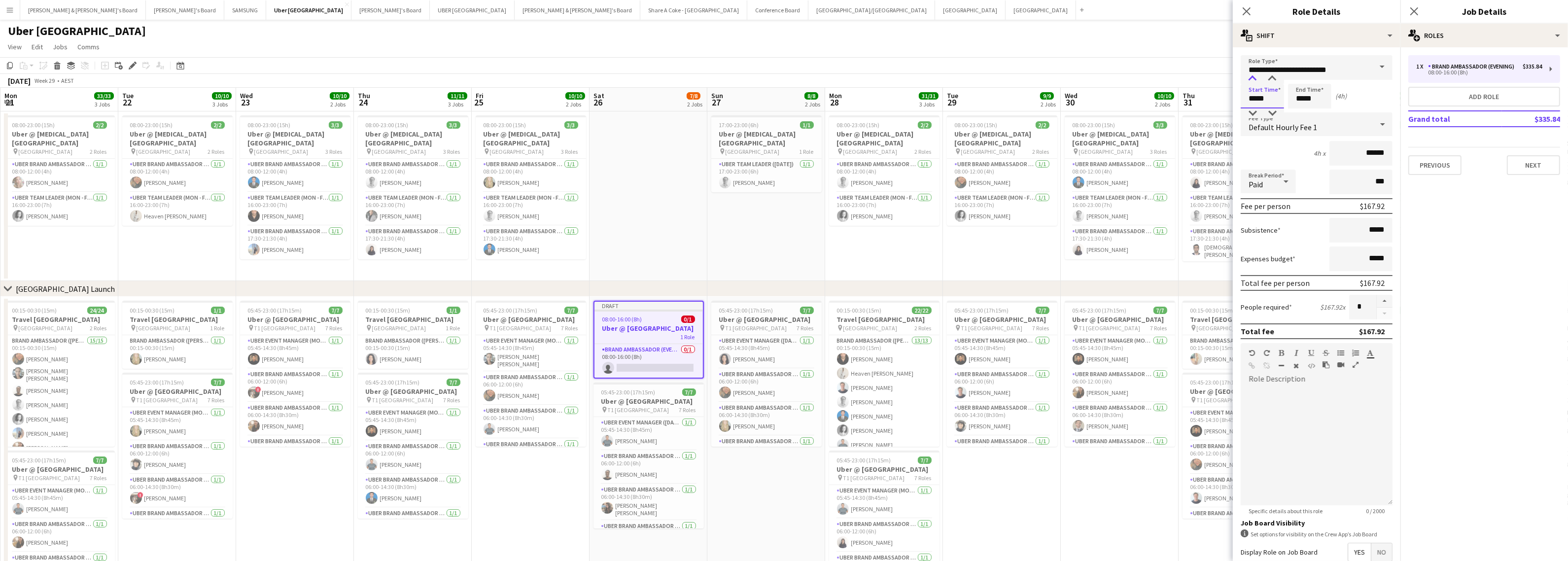
click at [1256, 79] on div at bounding box center [1253, 79] width 20 height 10
click at [1314, 92] on input "*****" at bounding box center [1310, 96] width 43 height 24
click at [1302, 76] on div at bounding box center [1300, 79] width 20 height 10
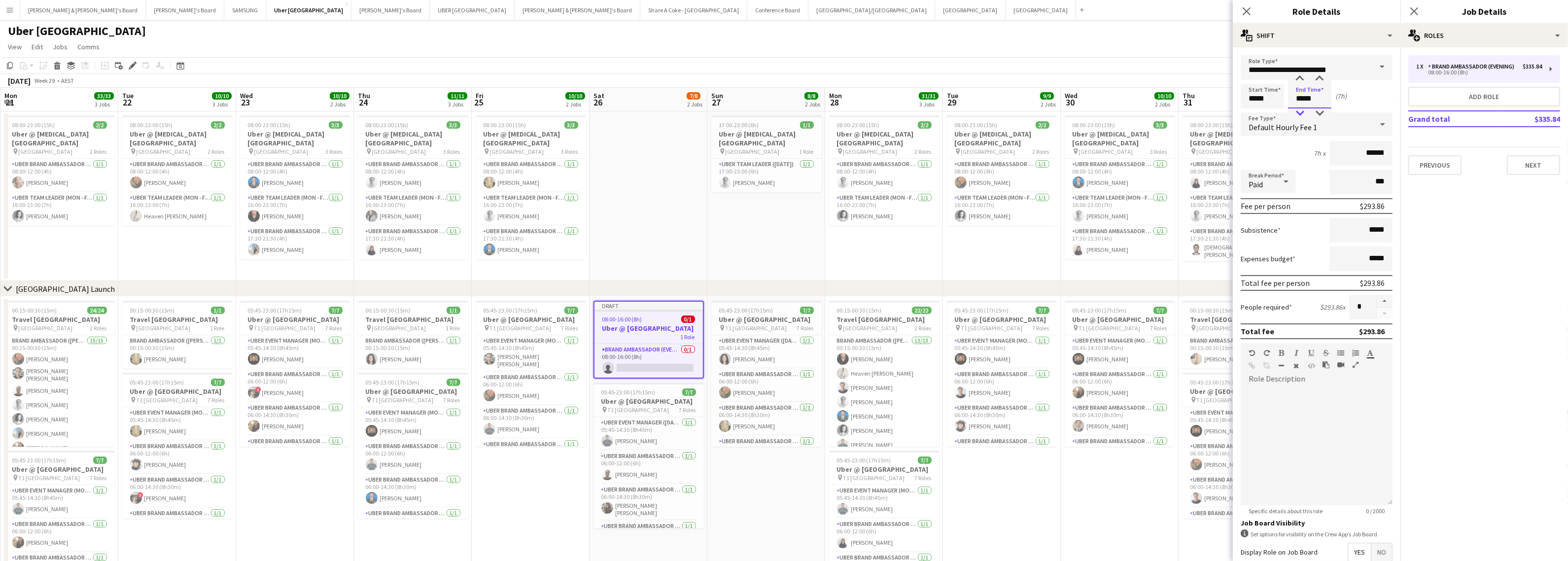
click at [1300, 110] on div at bounding box center [1300, 113] width 20 height 10
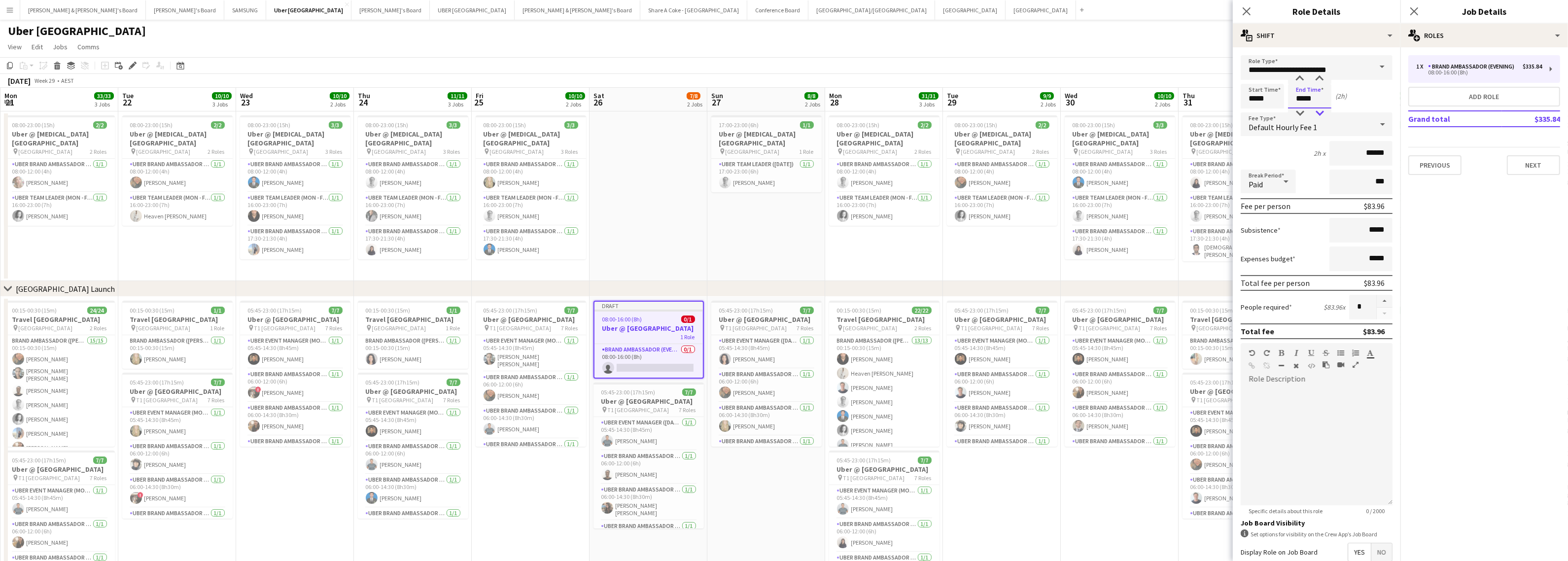
click at [1321, 115] on div at bounding box center [1320, 113] width 20 height 10
type input "*****"
click at [1319, 110] on div at bounding box center [1320, 113] width 20 height 10
click at [1372, 68] on span at bounding box center [1382, 67] width 21 height 24
click at [1342, 166] on span "Brand Ambassador ([DATE])" at bounding box center [1312, 166] width 126 height 9
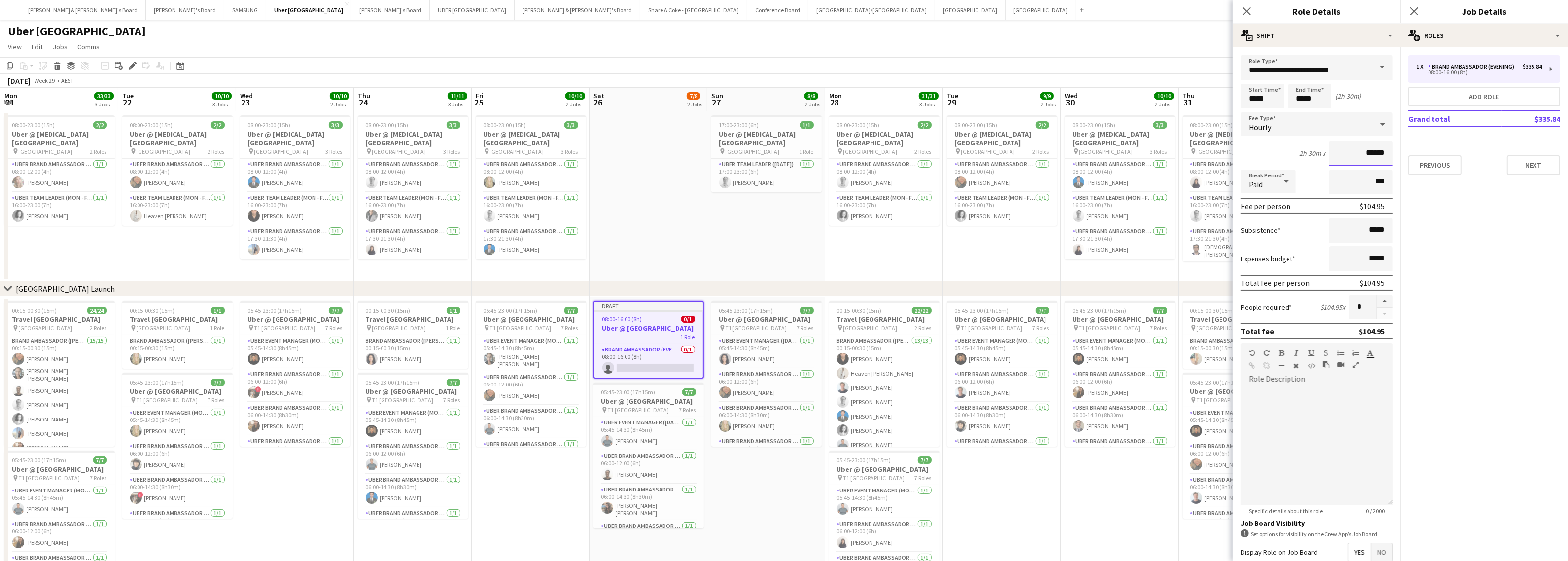
click at [1363, 153] on input "******" at bounding box center [1361, 153] width 63 height 24
click at [1374, 61] on span at bounding box center [1382, 67] width 21 height 24
click at [1338, 141] on span "Brand Ambassador (Public Holiday)" at bounding box center [1312, 143] width 126 height 9
type input "**********"
type input "******"
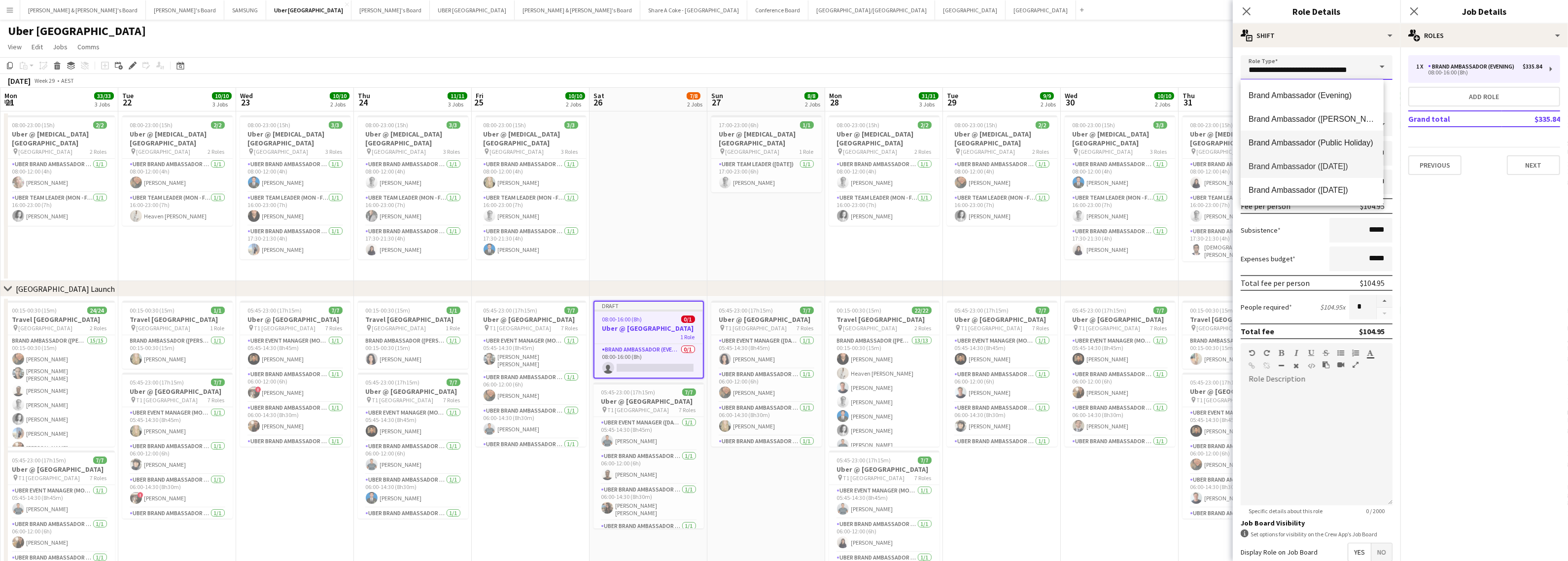
scroll to position [0, 3]
click at [1373, 64] on span at bounding box center [1382, 67] width 21 height 24
click at [1349, 163] on span "Brand Ambassador ([DATE])" at bounding box center [1312, 166] width 126 height 9
type input "**********"
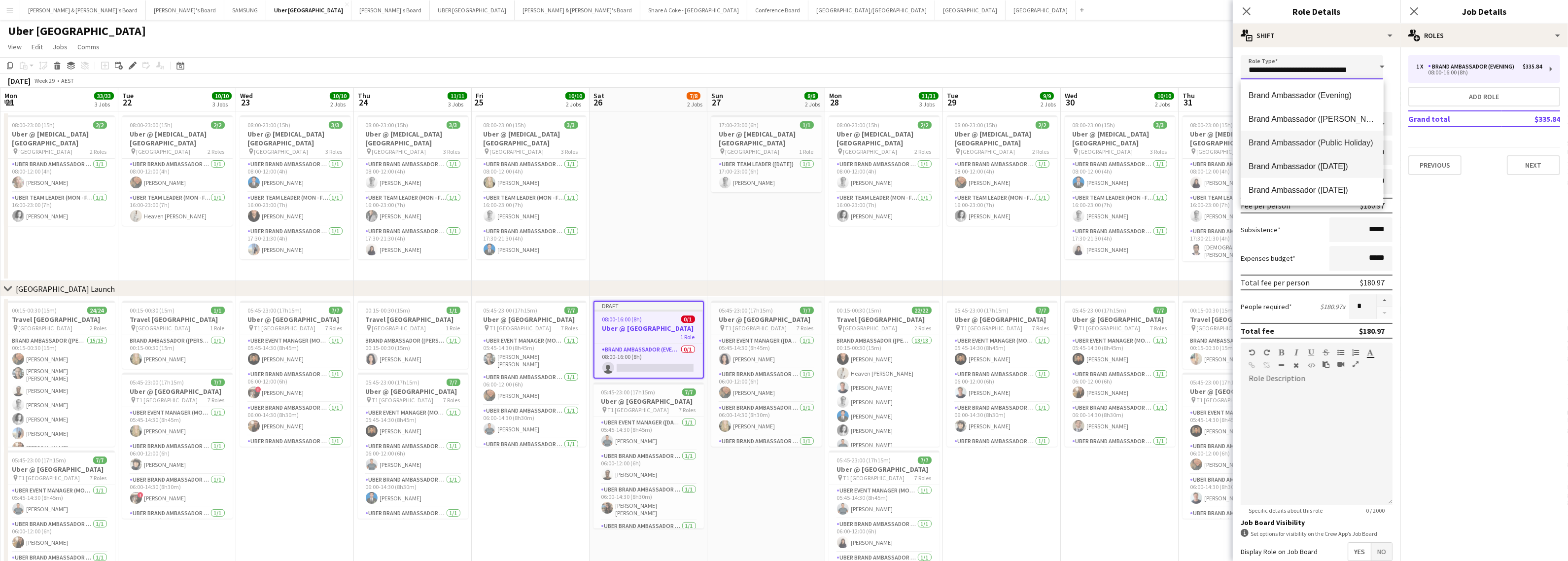
type input "******"
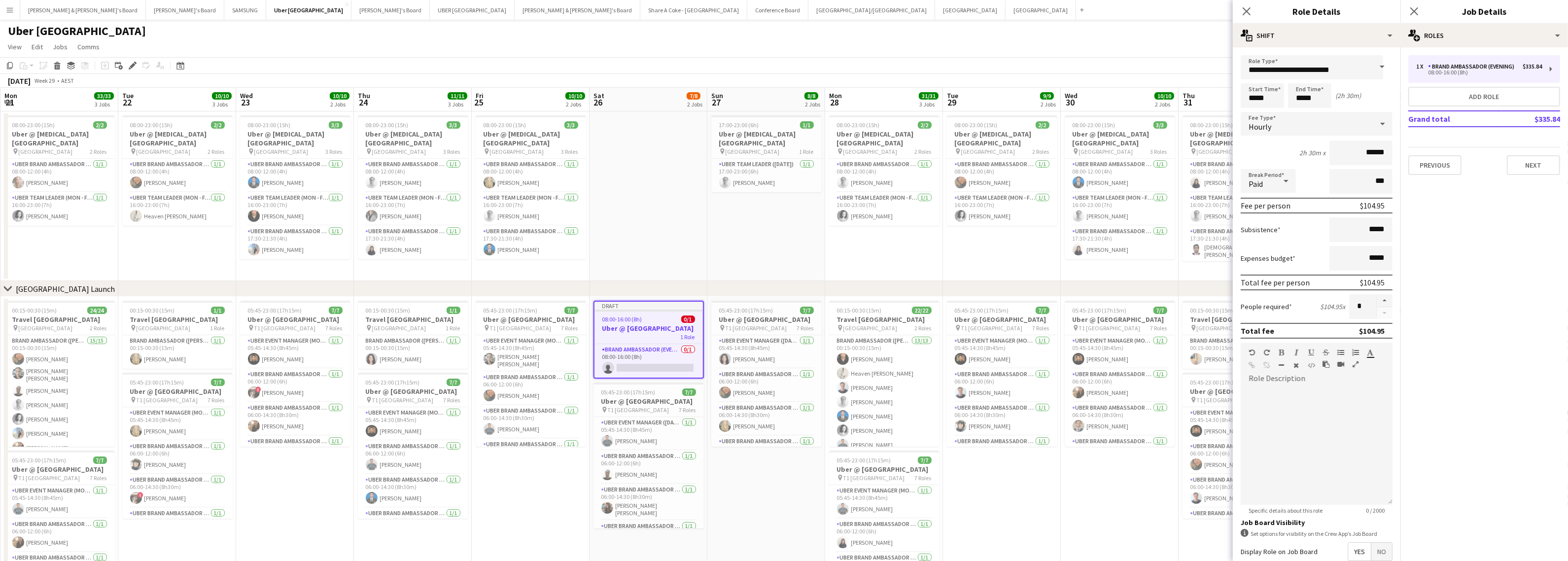
click at [1302, 8] on h3 "Role Details" at bounding box center [1316, 11] width 168 height 13
click at [1373, 63] on span at bounding box center [1382, 67] width 21 height 24
click at [1347, 83] on span "UBER Brand Ambassador ([DATE])" at bounding box center [1312, 84] width 126 height 9
type input "**********"
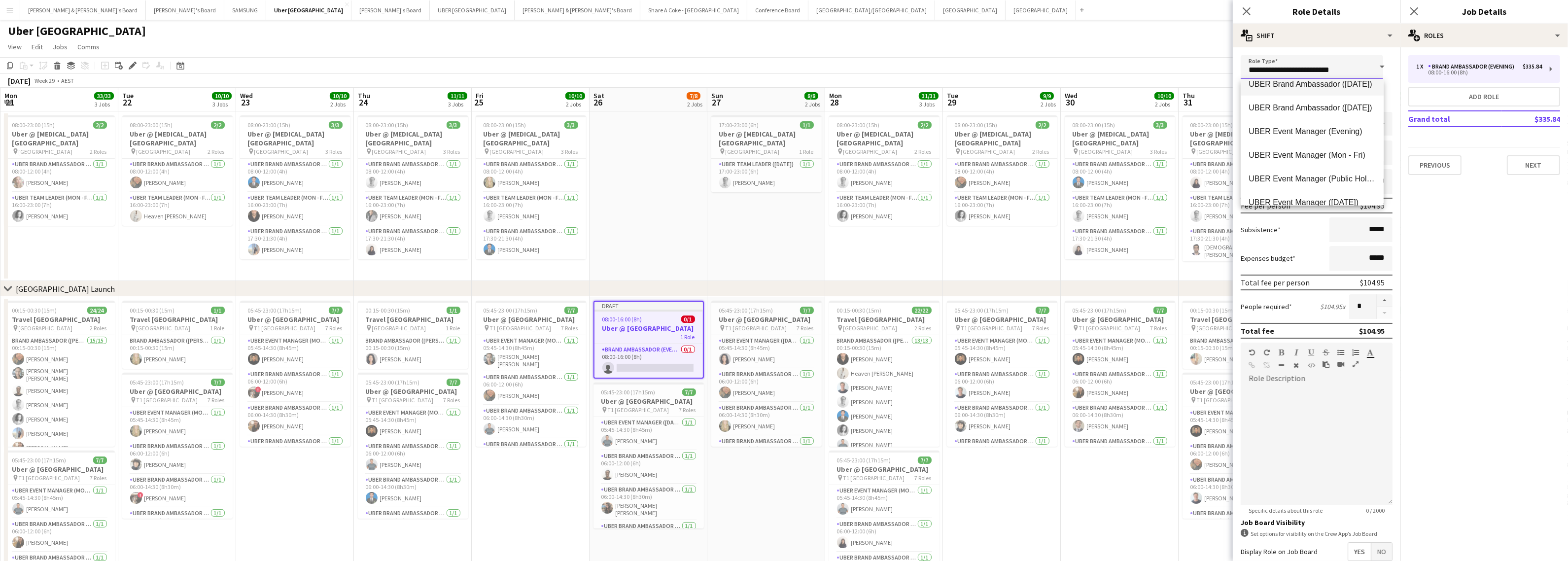
type input "******"
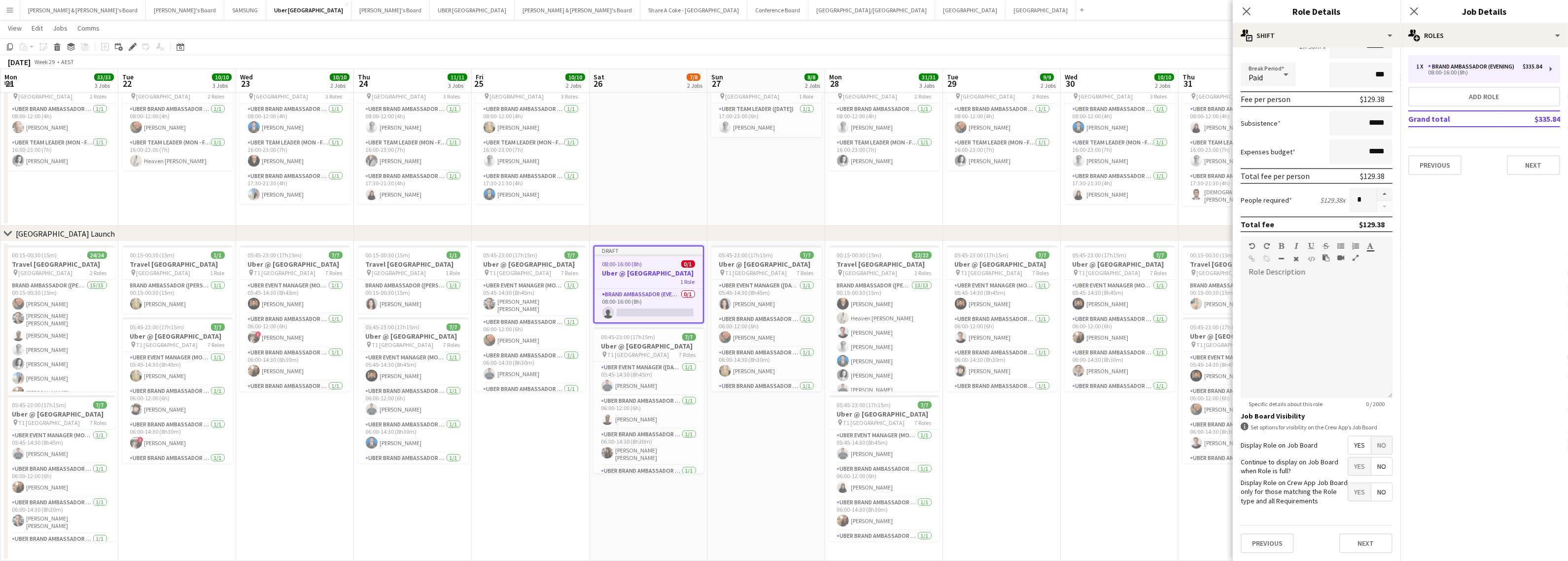
scroll to position [71, 0]
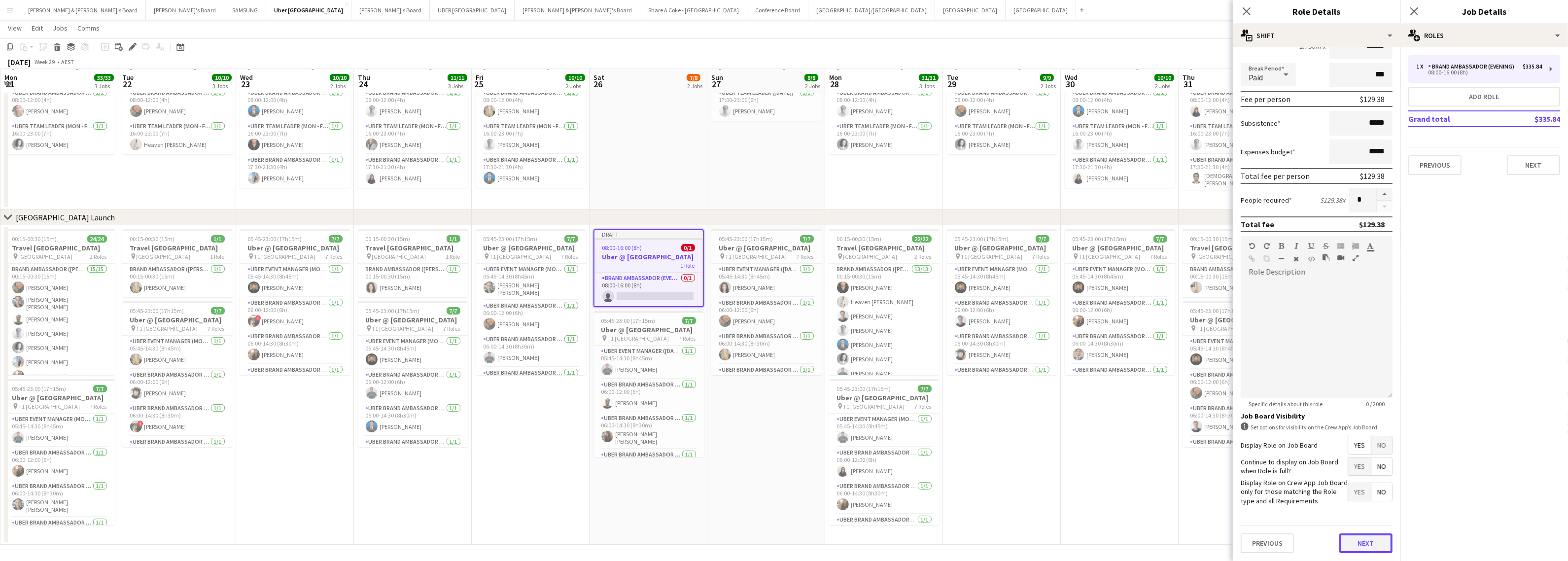
click at [1365, 541] on button "Next" at bounding box center [1366, 543] width 53 height 20
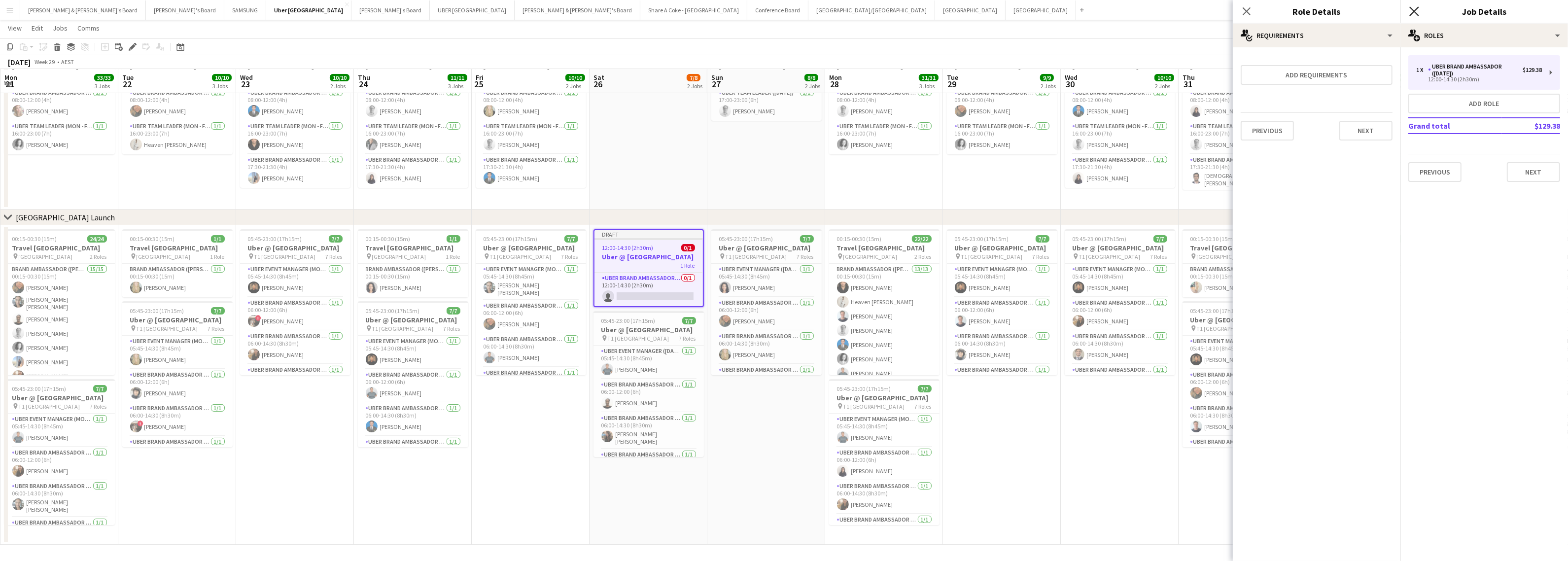
click at [1417, 8] on icon "Close pop-in" at bounding box center [1414, 11] width 9 height 9
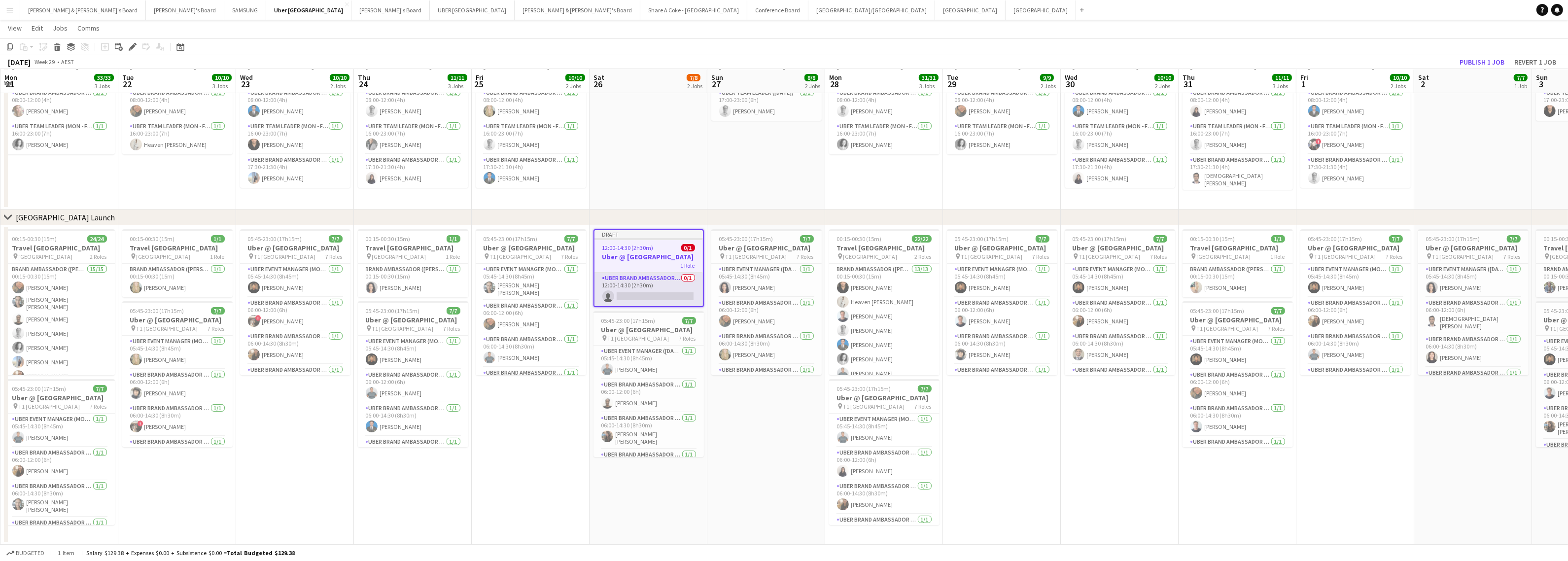
click at [668, 305] on app-card-role "UBER Brand Ambassador ([DATE]) 0/1 12:00-14:30 (2h30m) single-neutral-actions" at bounding box center [648, 290] width 108 height 34
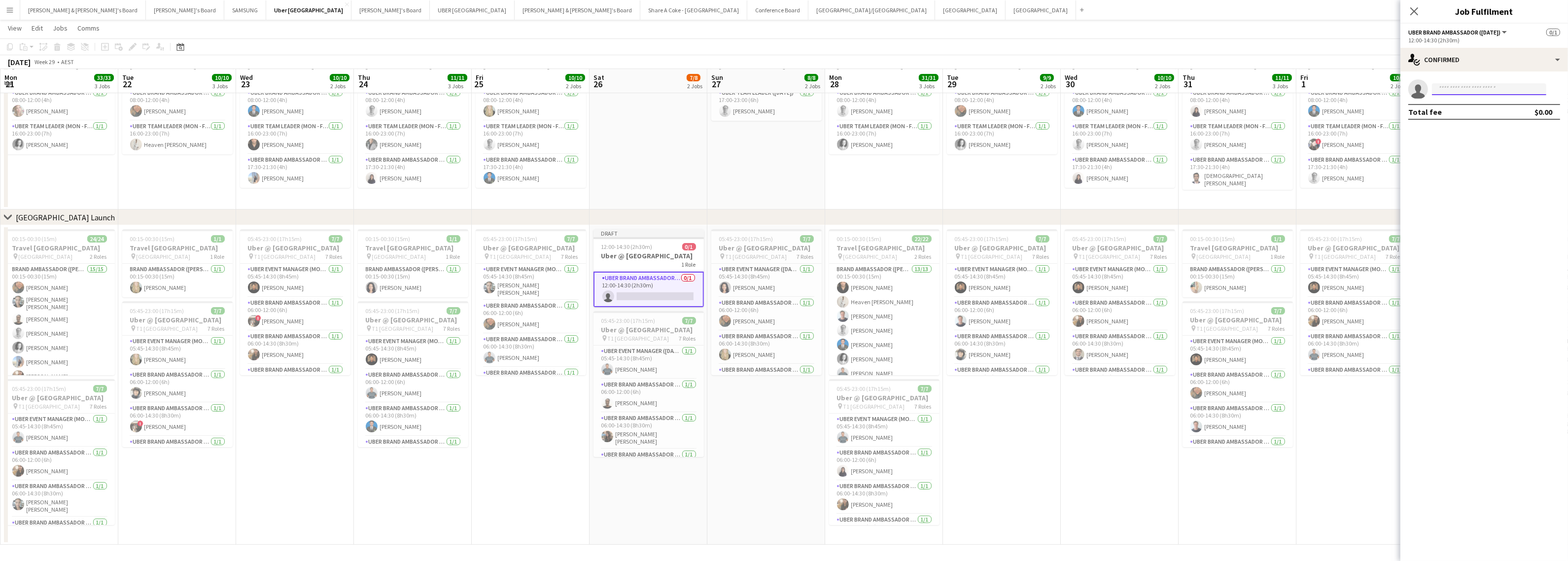
click at [1475, 89] on input at bounding box center [1489, 89] width 115 height 12
type input "****"
click at [1482, 113] on span "[EMAIL_ADDRESS][DOMAIN_NAME]" at bounding box center [1489, 111] width 99 height 8
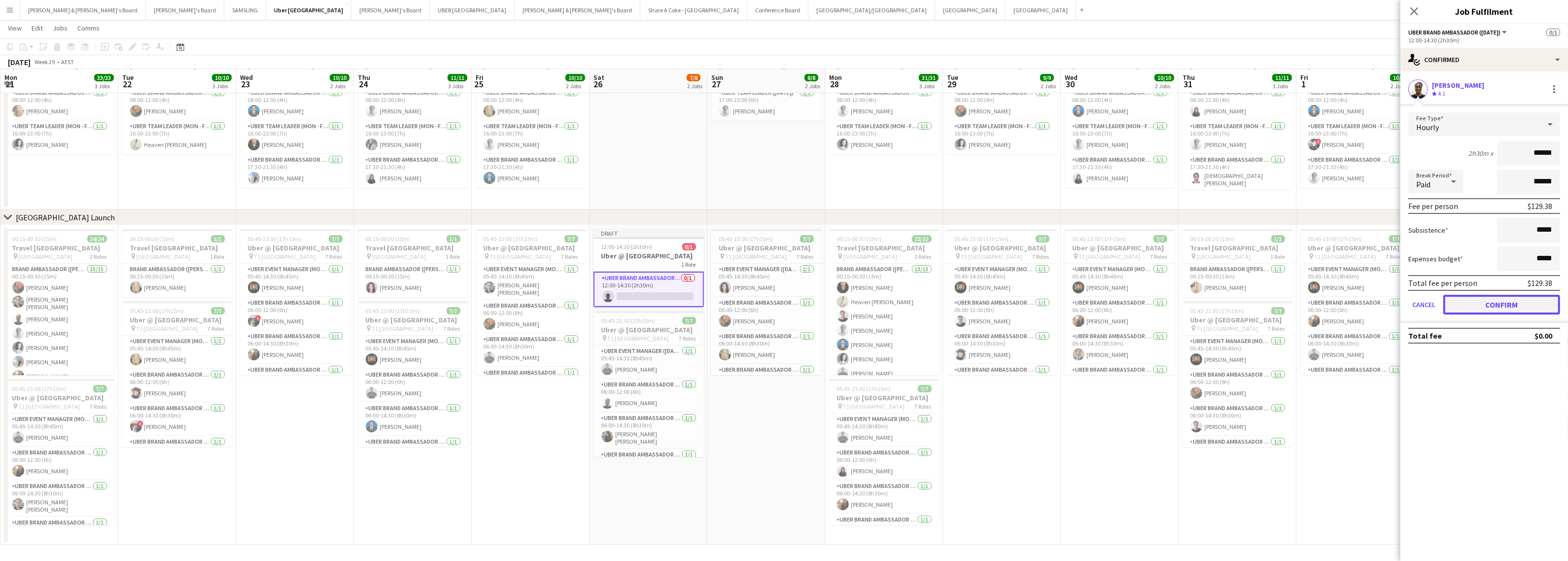
click at [1480, 303] on button "Confirm" at bounding box center [1502, 305] width 117 height 20
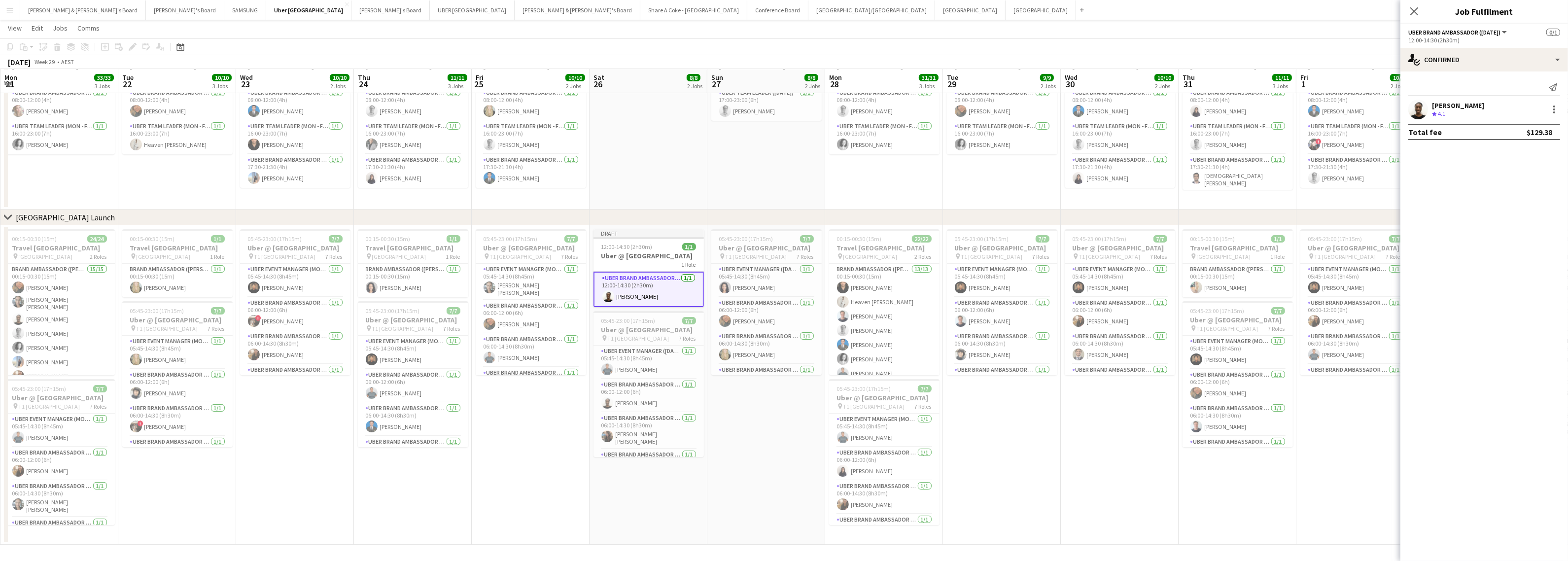
click at [1421, 8] on div "Close pop-in" at bounding box center [1414, 11] width 28 height 23
click at [1413, 10] on icon at bounding box center [1414, 11] width 9 height 9
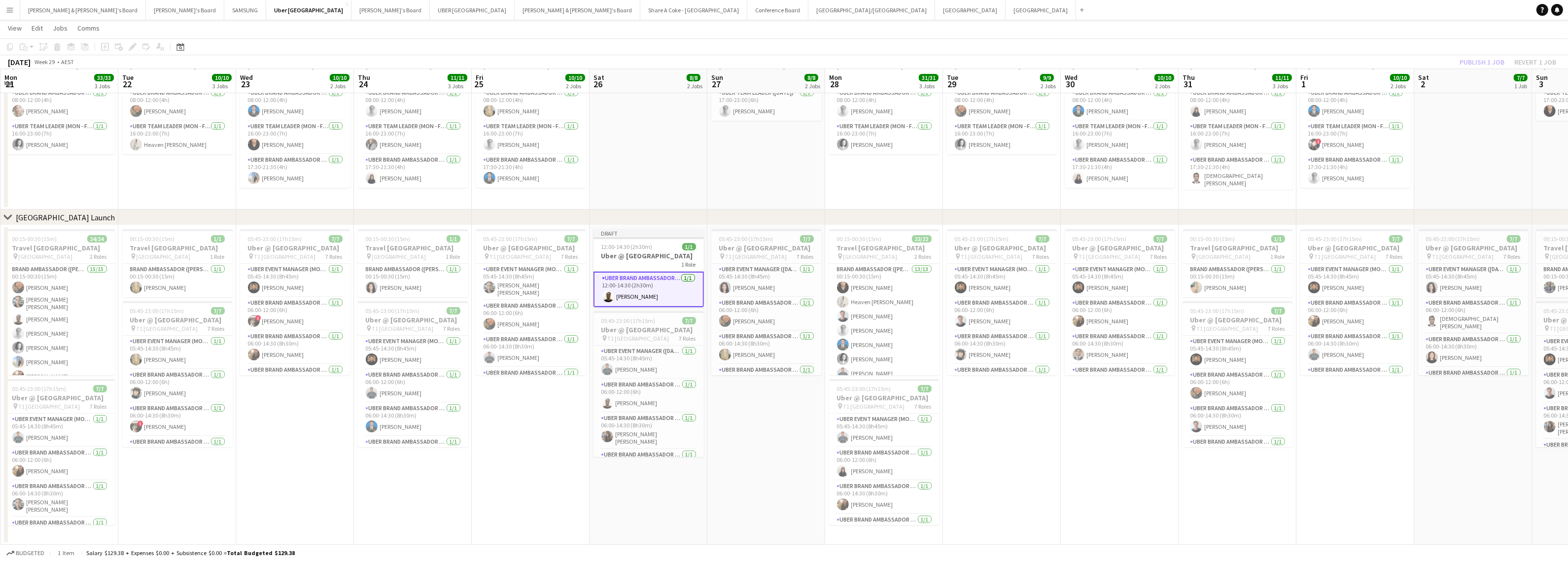
click at [742, 475] on app-date-cell "05:45-23:00 (17h15m) 7/7 Uber @ [GEOGRAPHIC_DATA] pin T1 [GEOGRAPHIC_DATA] 7 Ro…" at bounding box center [766, 385] width 118 height 320
